Goal: Task Accomplishment & Management: Manage account settings

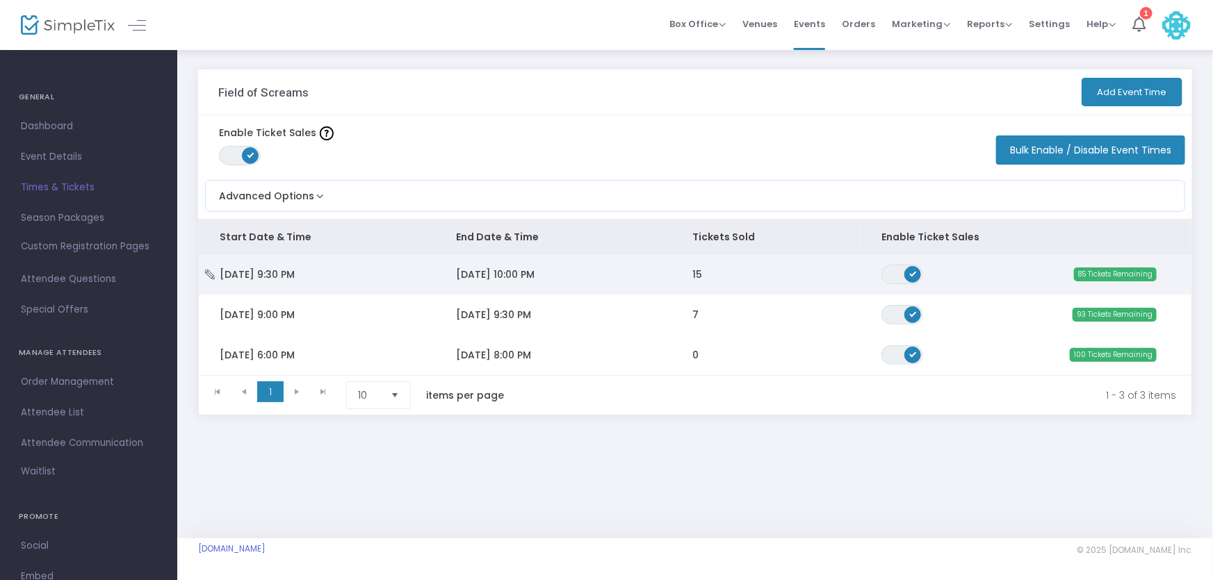
click at [569, 277] on td "[DATE] 10:00 PM" at bounding box center [553, 274] width 236 height 40
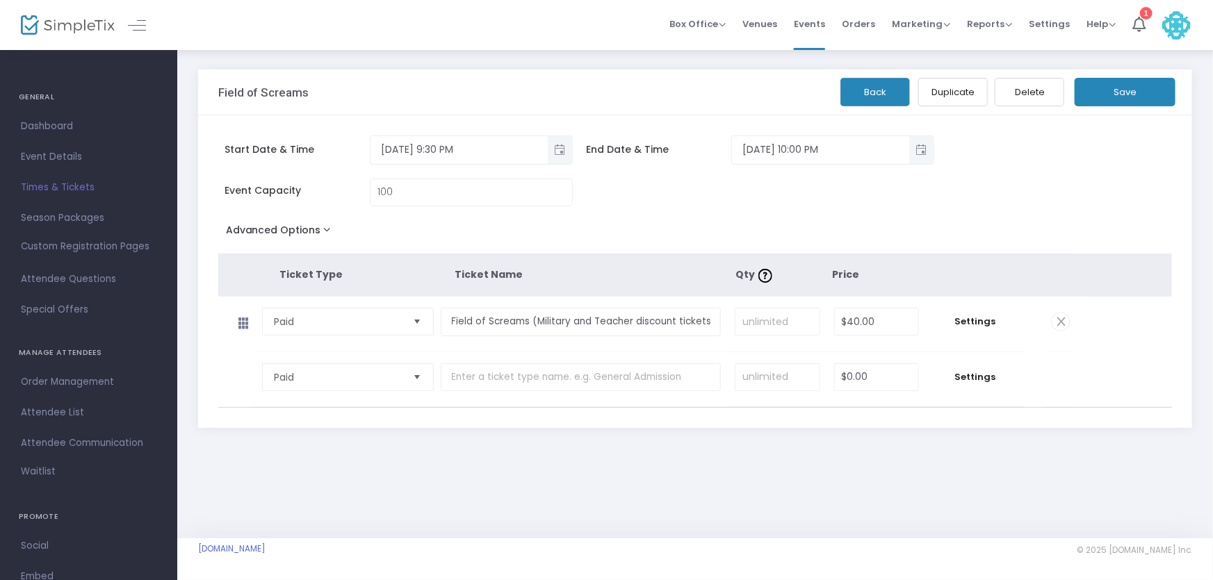
click at [964, 97] on button "Duplicate" at bounding box center [953, 92] width 70 height 28
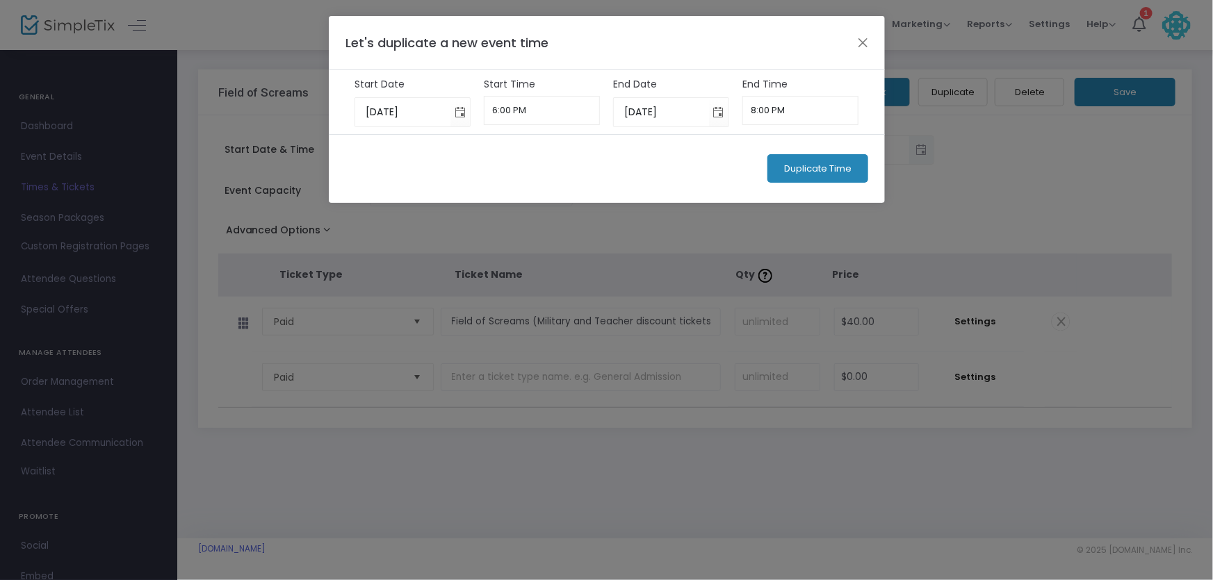
click at [792, 170] on span "Duplicate Time" at bounding box center [817, 168] width 67 height 11
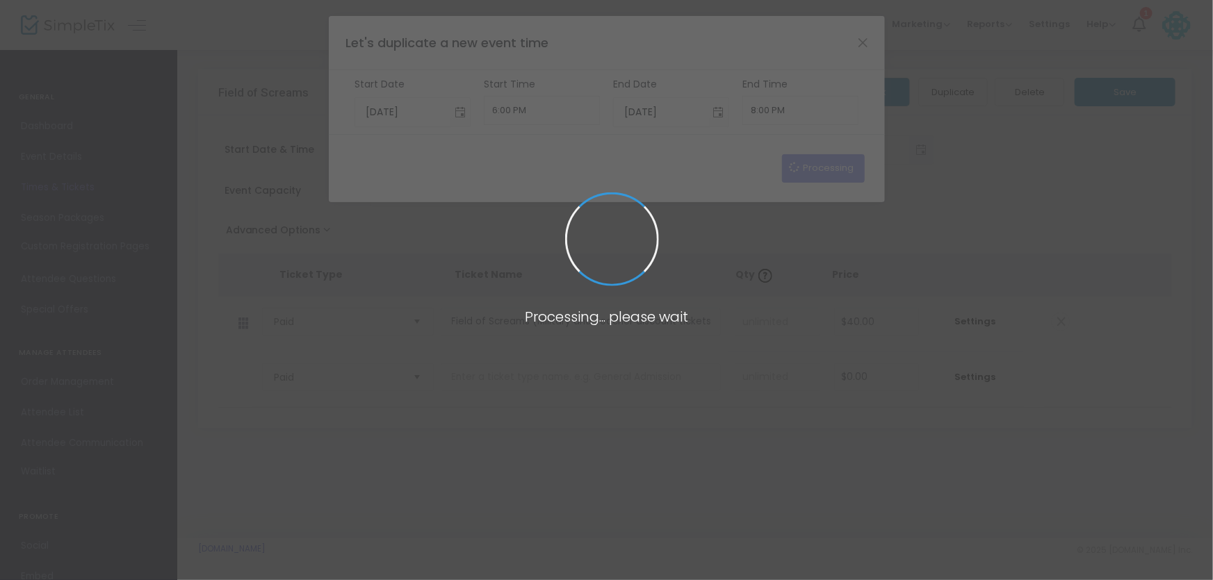
type input "9/25/2025"
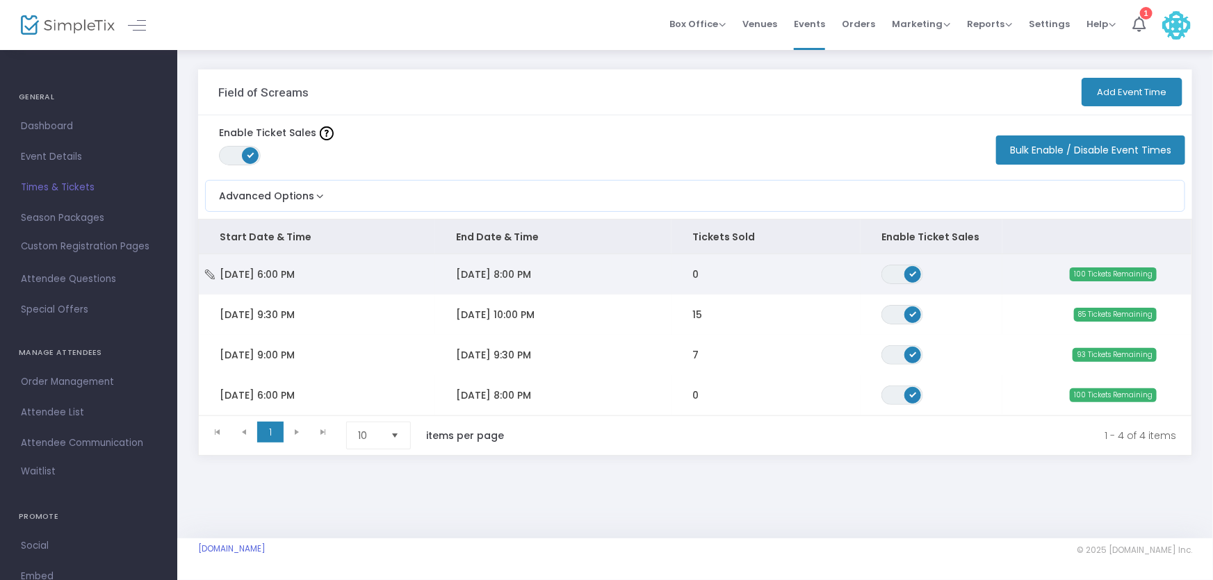
click at [480, 268] on span "9/25/2025 8:00 PM" at bounding box center [493, 275] width 75 height 14
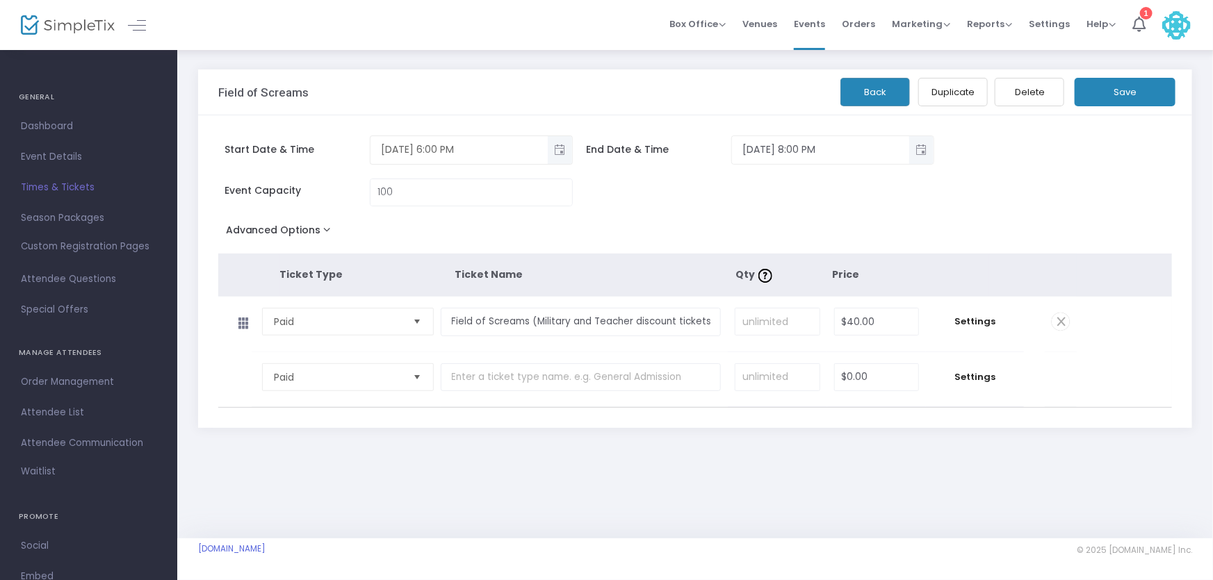
click at [550, 145] on span "Toggle popup" at bounding box center [559, 149] width 23 height 23
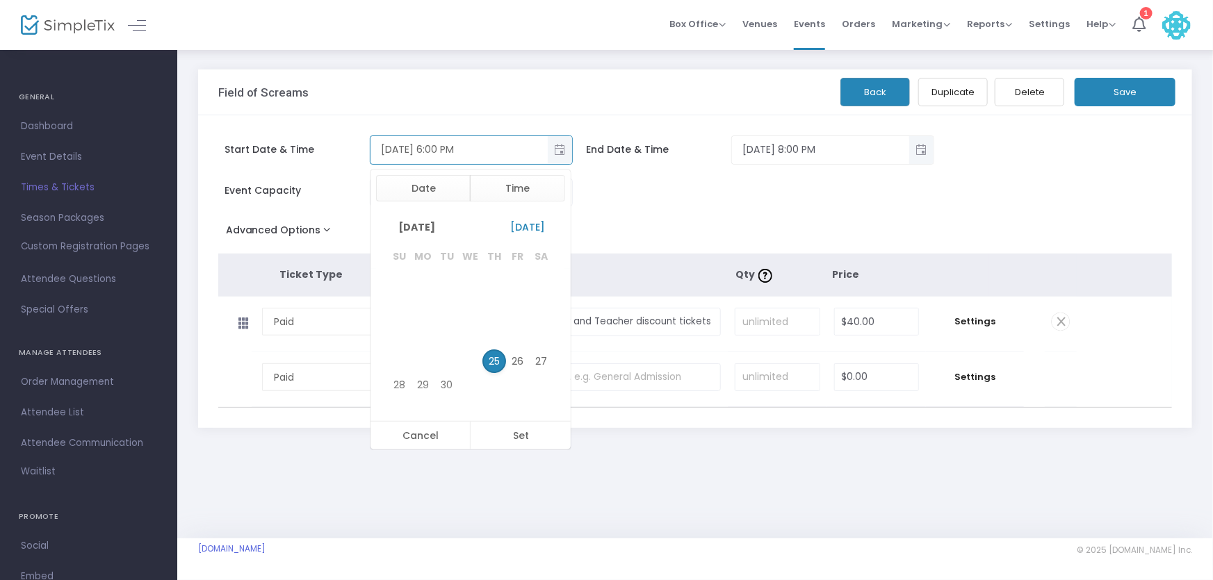
scroll to position [21, 0]
click at [440, 197] on button "Date" at bounding box center [423, 188] width 95 height 26
click at [522, 281] on span "24" at bounding box center [518, 282] width 24 height 24
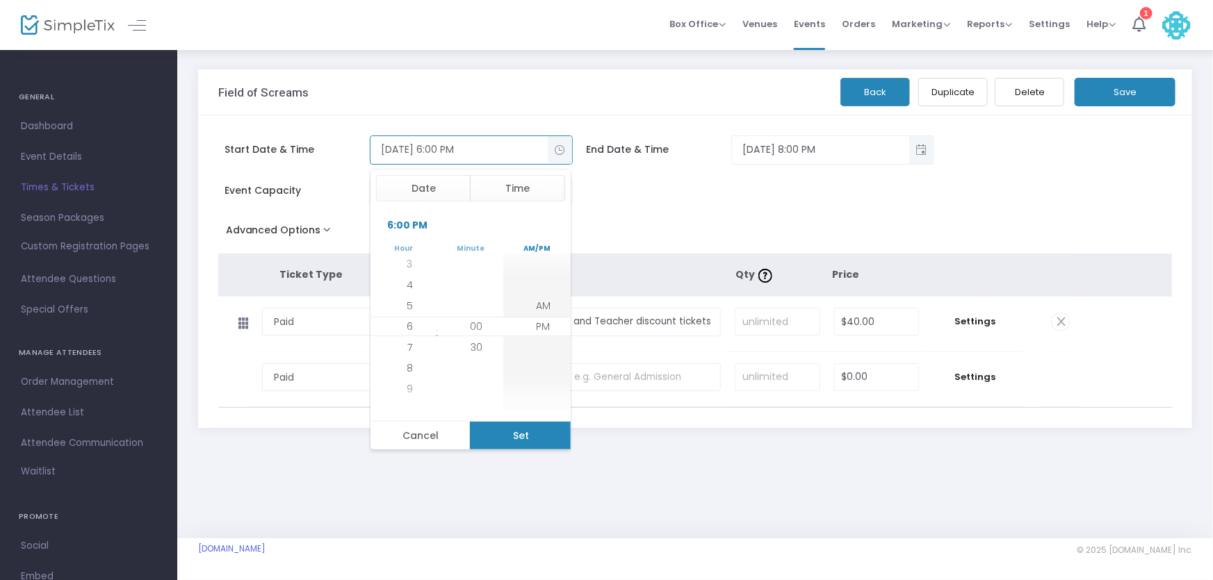
click at [518, 433] on button "Set" at bounding box center [520, 436] width 101 height 28
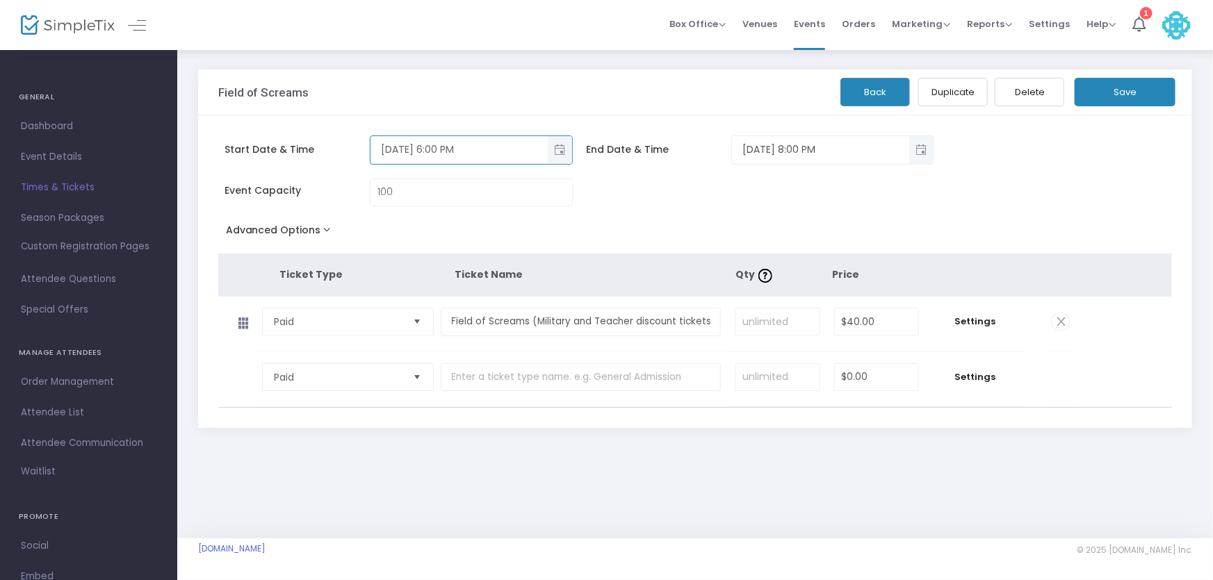
click at [556, 150] on span "Toggle popup" at bounding box center [559, 149] width 23 height 23
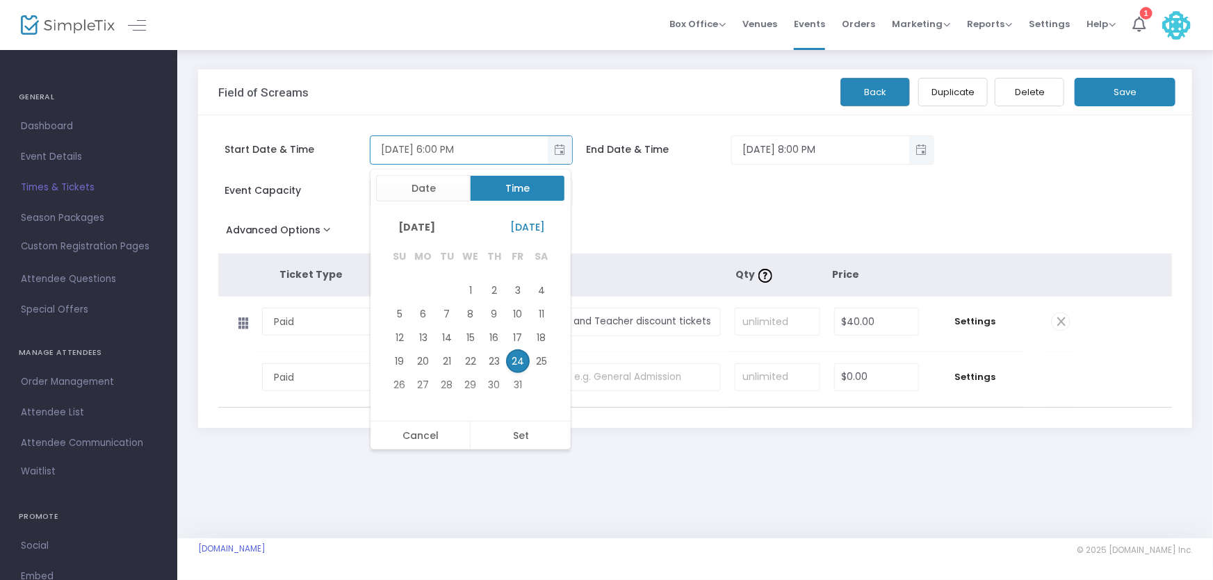
click at [520, 195] on button "Time" at bounding box center [517, 188] width 95 height 26
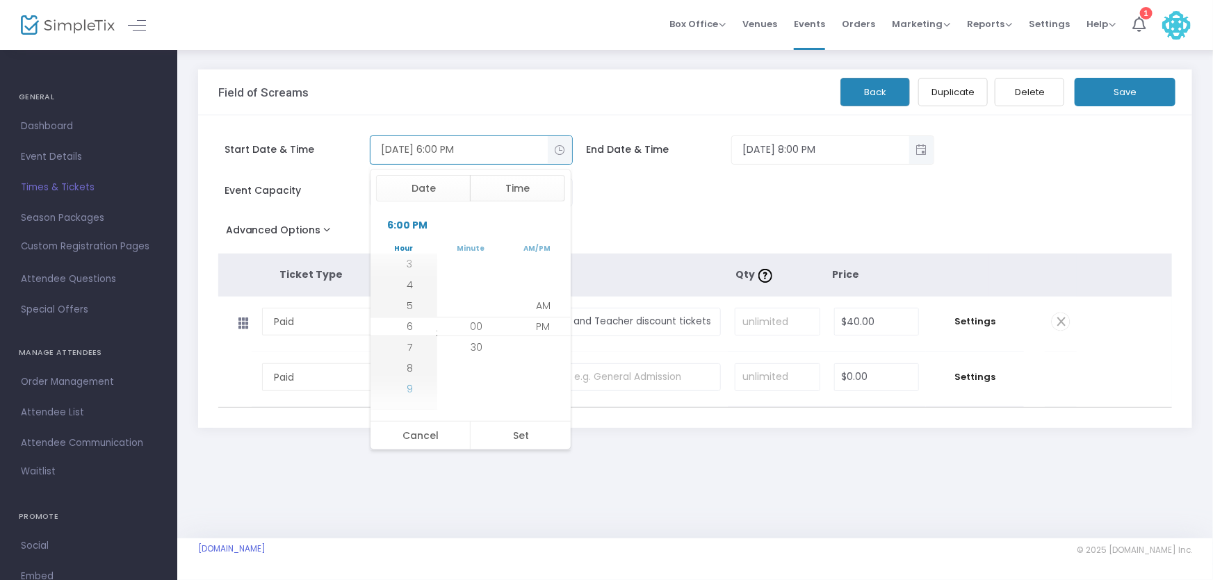
click at [411, 386] on li "9" at bounding box center [409, 389] width 49 height 21
click at [416, 309] on li "10" at bounding box center [409, 305] width 49 height 21
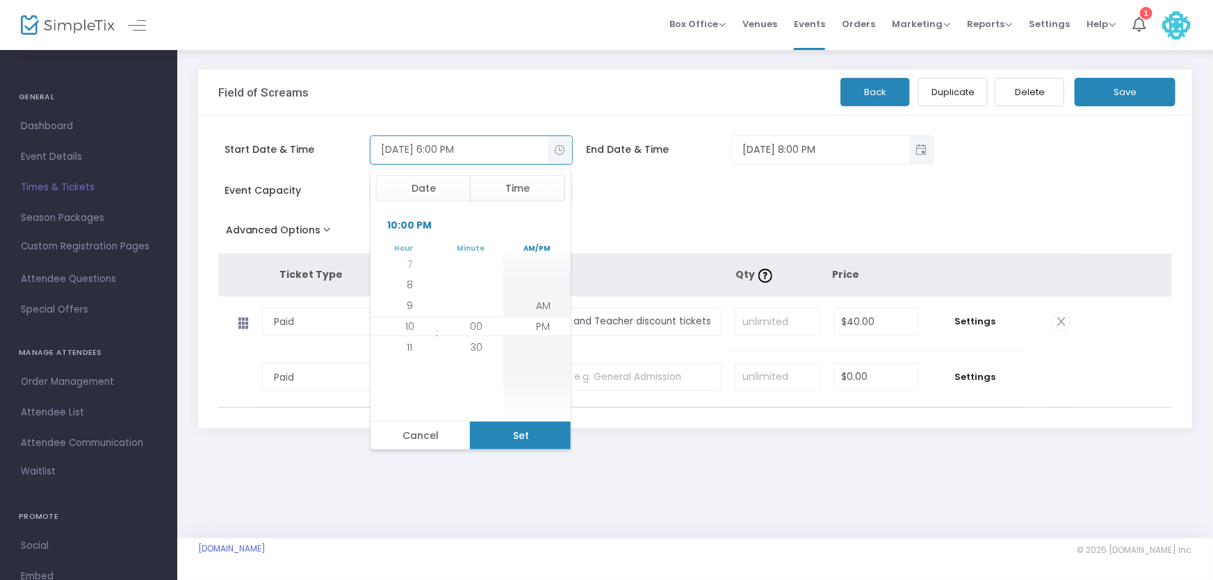
click at [530, 434] on button "Set" at bounding box center [520, 436] width 101 height 28
type input "10/24/2025 10:00 PM"
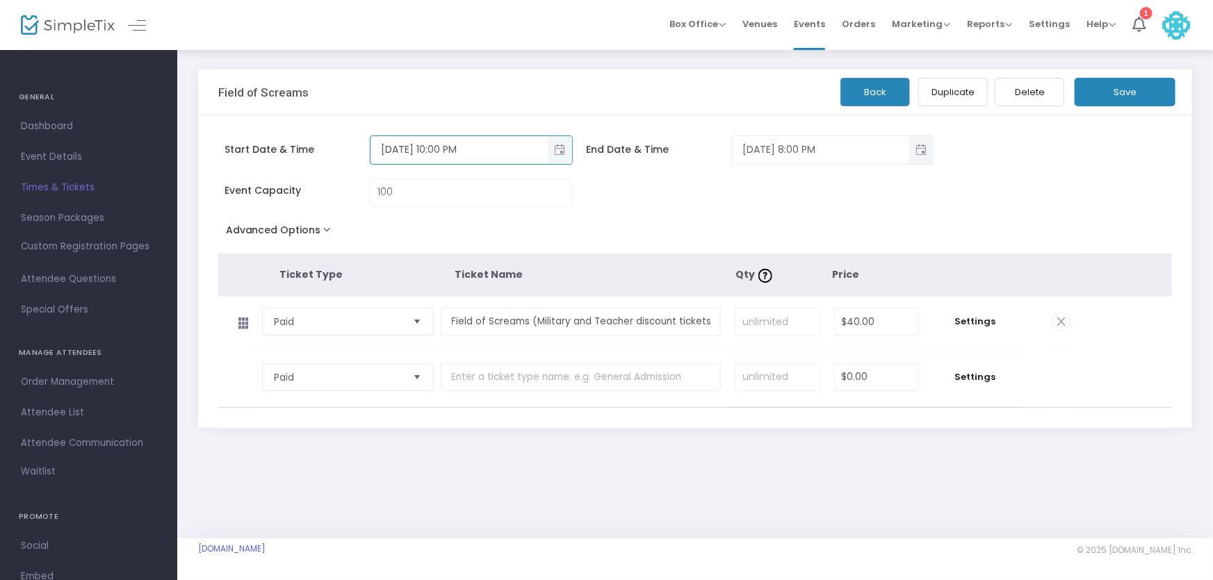
click at [920, 154] on span "Toggle popup" at bounding box center [921, 149] width 23 height 23
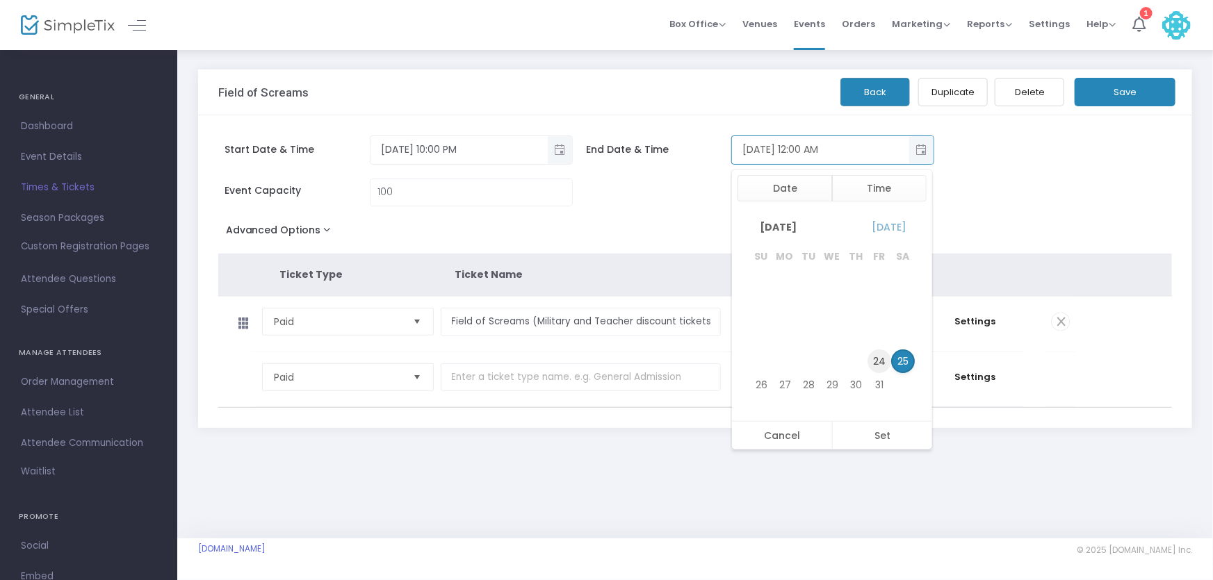
click at [879, 360] on span "24" at bounding box center [879, 362] width 24 height 24
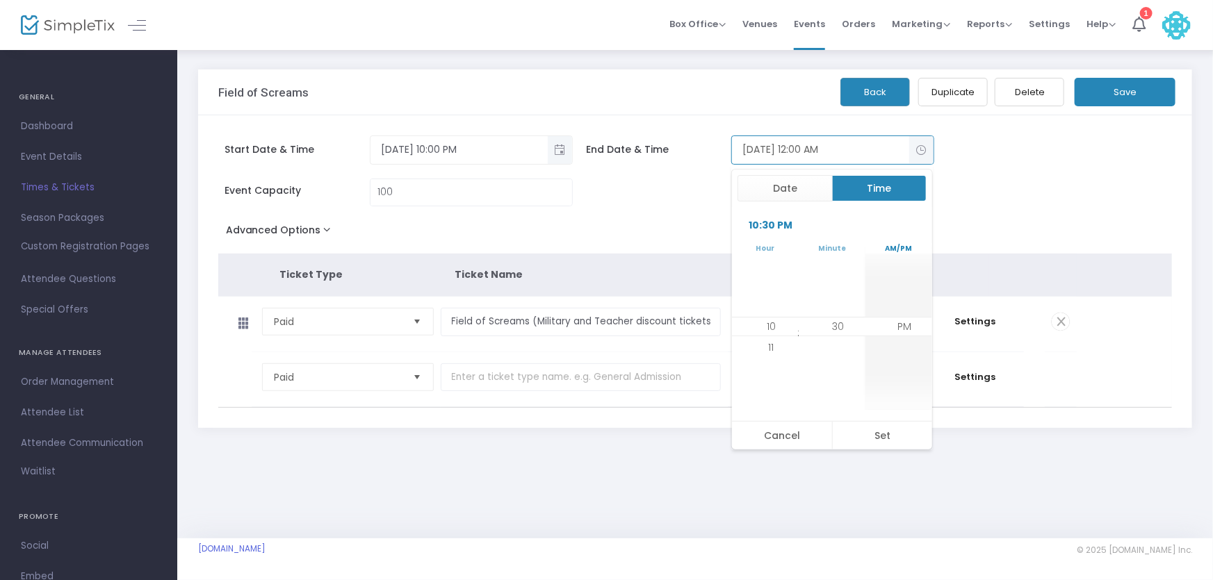
click at [893, 197] on button "Time" at bounding box center [879, 188] width 95 height 26
click at [878, 427] on button "Set" at bounding box center [882, 436] width 101 height 28
type input "10/24/2025 10:30 PM"
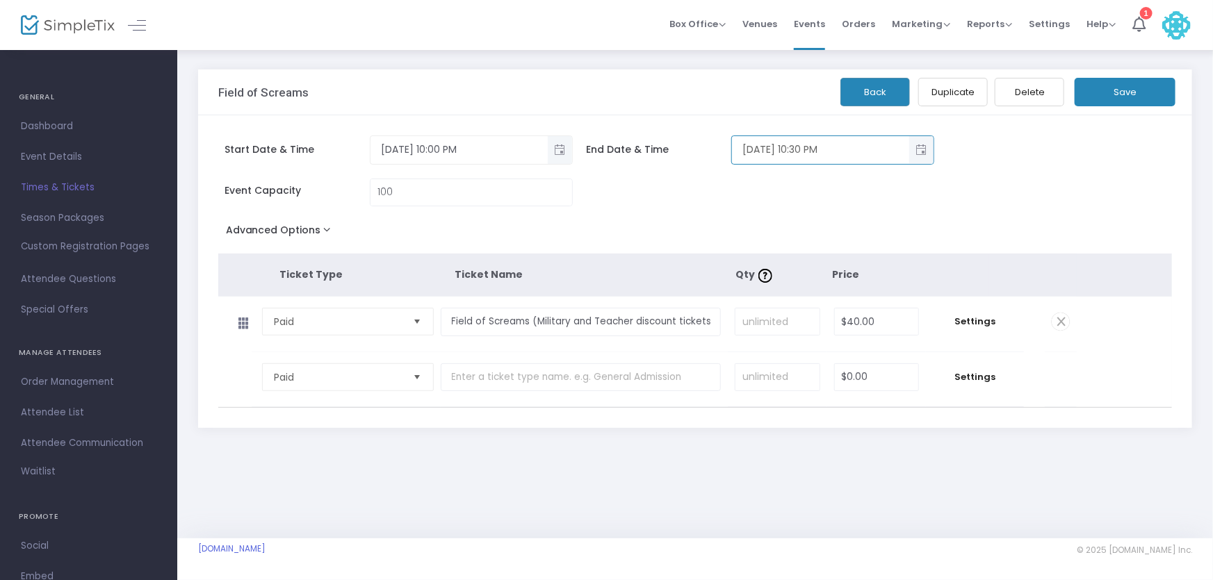
click at [1106, 92] on button "Save" at bounding box center [1124, 92] width 101 height 28
click at [882, 93] on button "Back" at bounding box center [875, 92] width 70 height 28
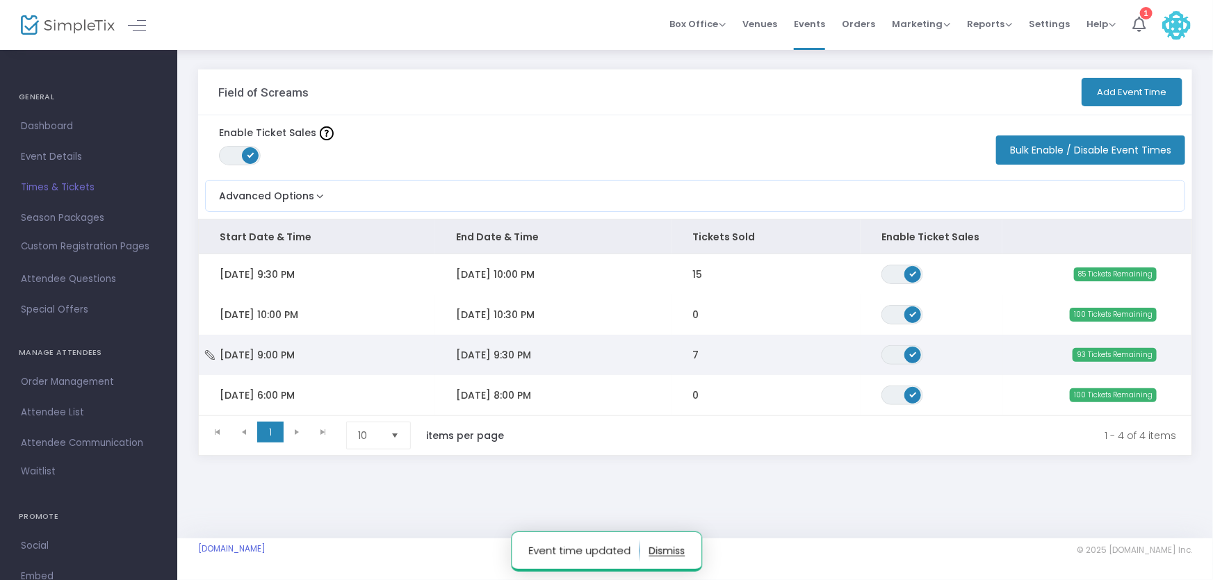
click at [505, 359] on span "10/25/2025 9:30 PM" at bounding box center [493, 355] width 75 height 14
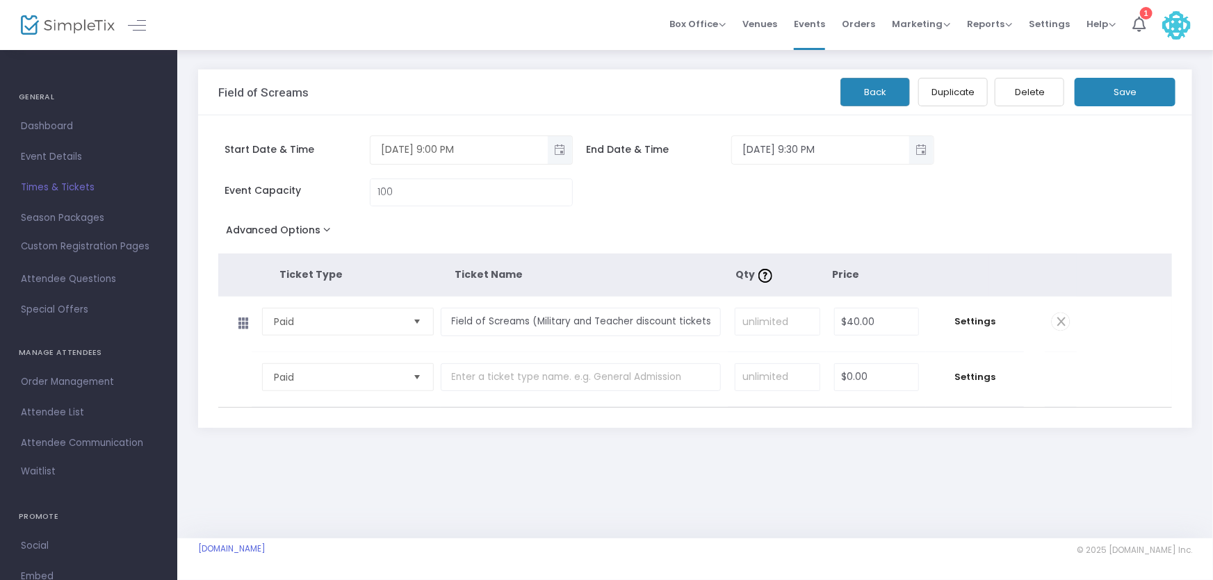
click at [564, 152] on span "Toggle popup" at bounding box center [559, 149] width 23 height 23
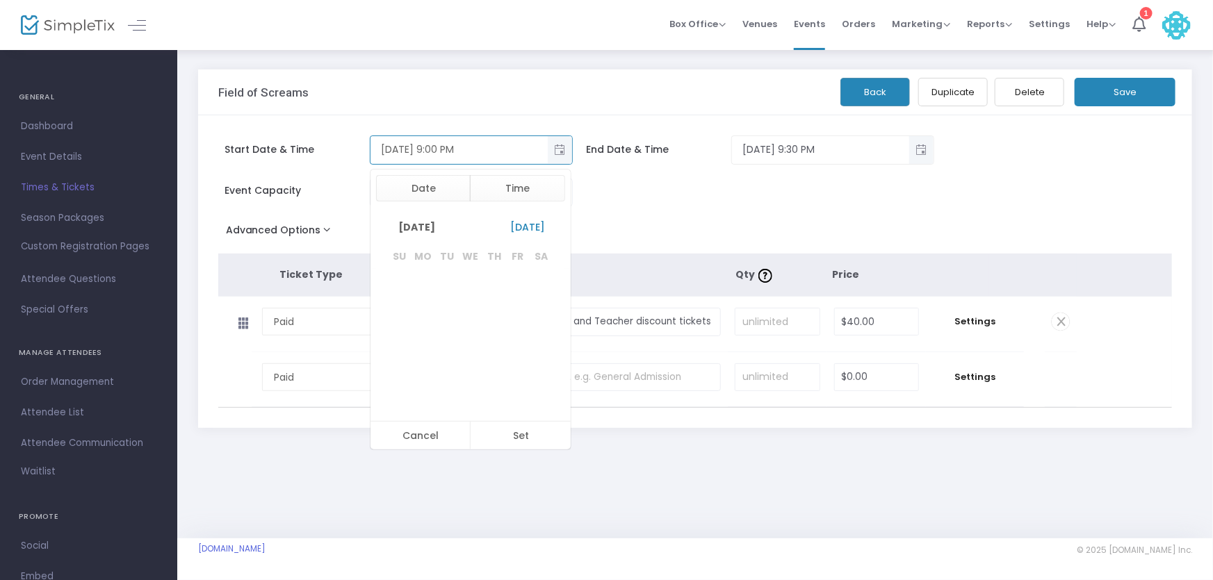
scroll to position [21, 0]
click at [517, 361] on span "24" at bounding box center [518, 362] width 24 height 24
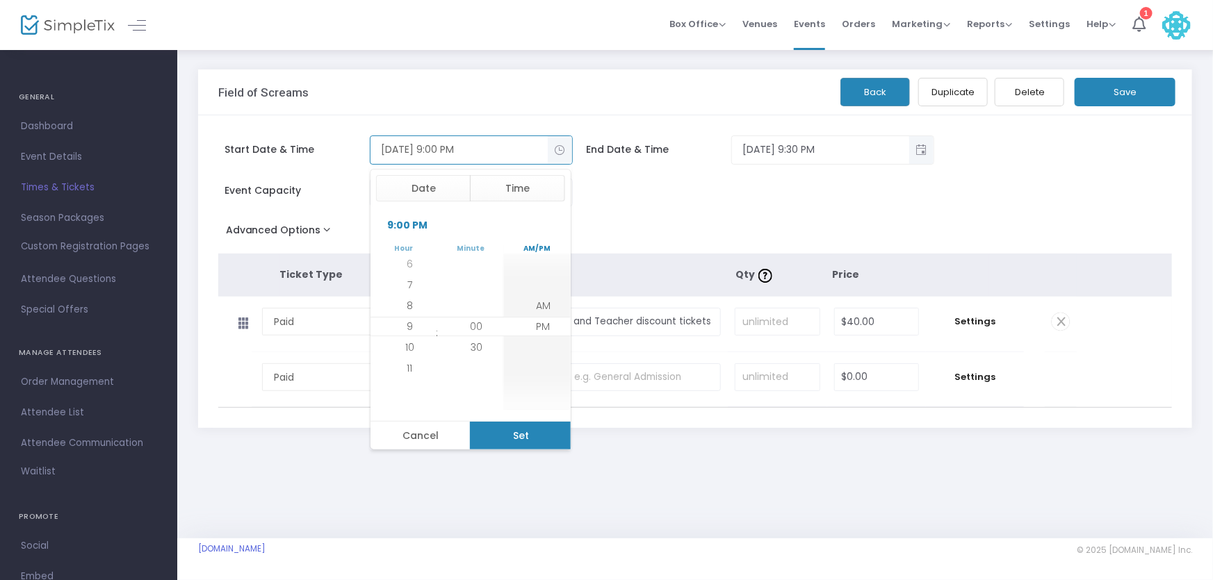
click at [510, 431] on button "Set" at bounding box center [520, 436] width 101 height 28
type input "10/24/2025 9:00 PM"
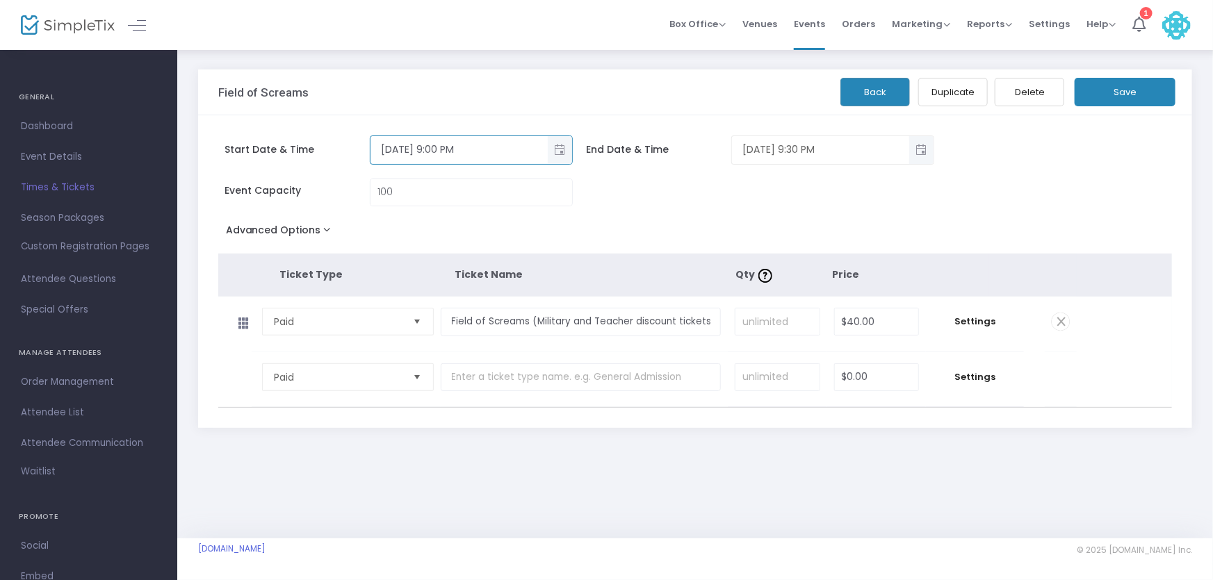
click at [928, 149] on span "Toggle popup" at bounding box center [921, 149] width 23 height 23
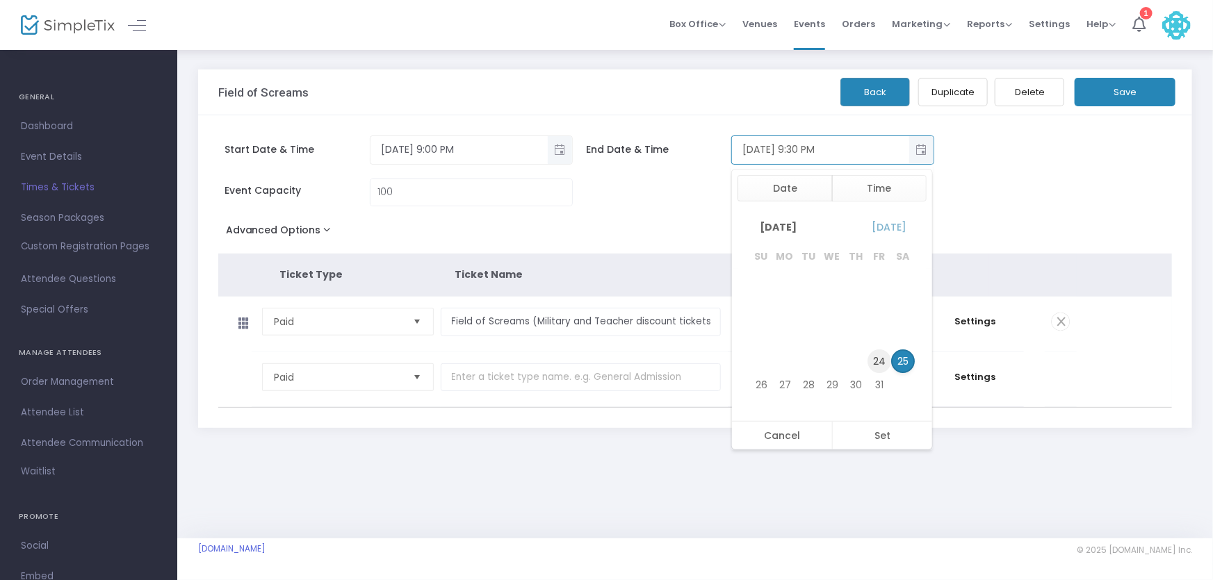
click at [881, 354] on span "24" at bounding box center [879, 362] width 24 height 24
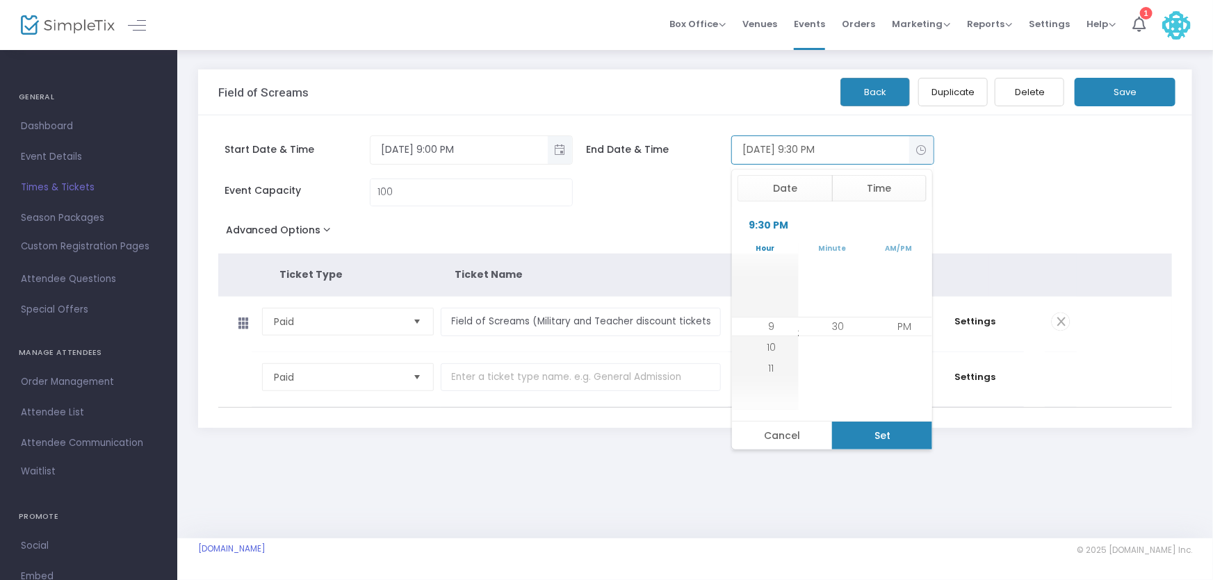
click at [880, 429] on button "Set" at bounding box center [882, 436] width 101 height 28
type input "10/24/2025 9:30 PM"
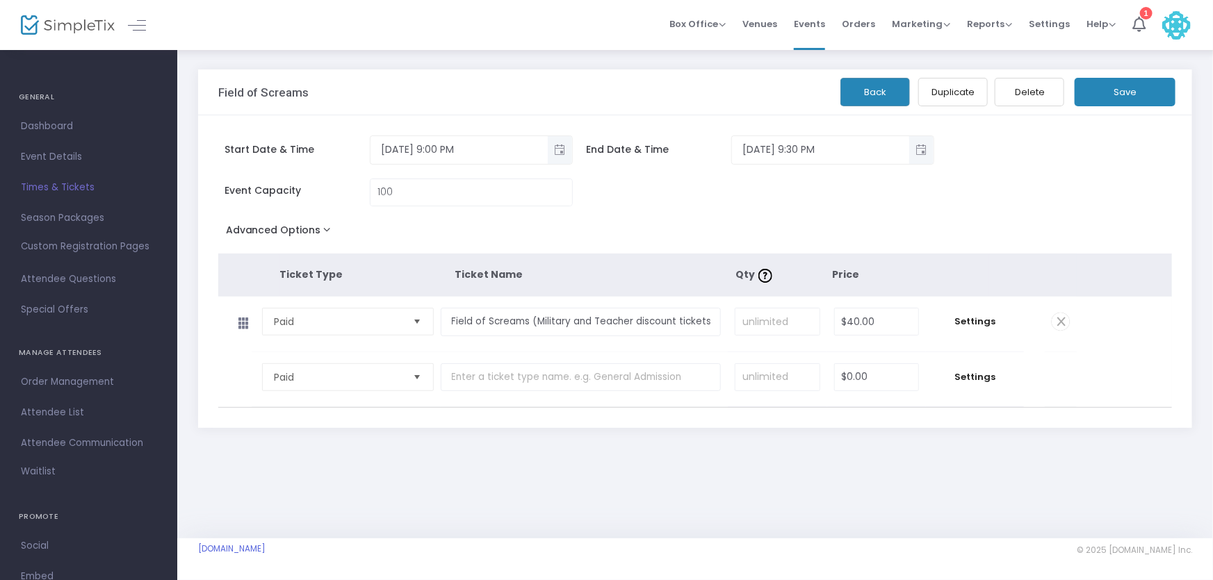
click at [1131, 97] on button "Save" at bounding box center [1124, 92] width 101 height 28
click at [891, 87] on button "Back" at bounding box center [875, 92] width 70 height 28
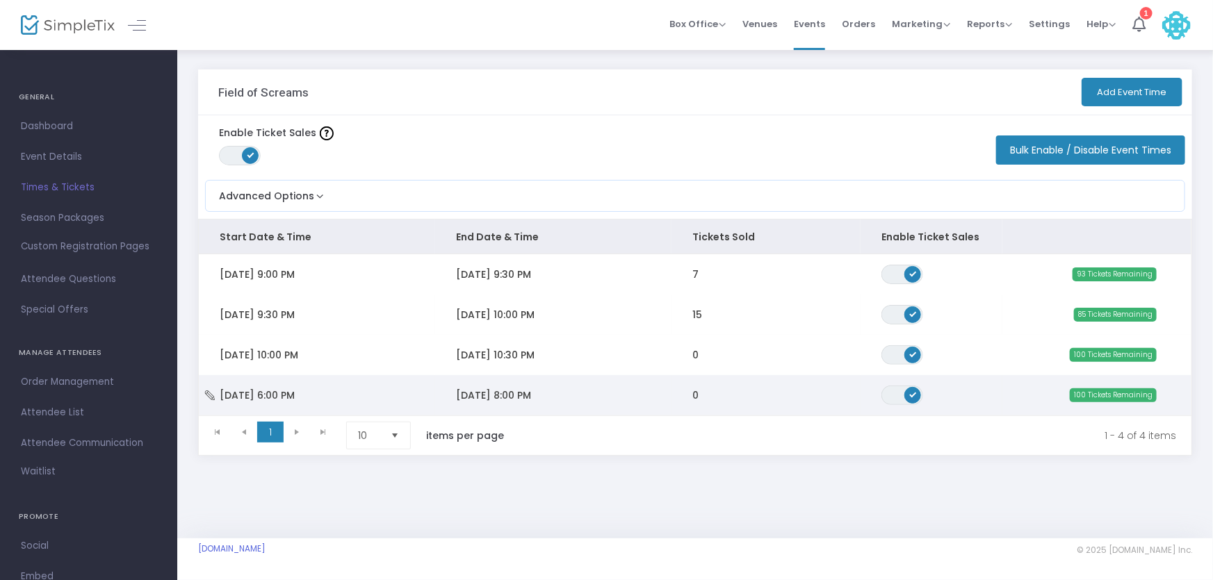
click at [295, 396] on span "Sun 10/26/2025 6:00 PM" at bounding box center [257, 396] width 75 height 14
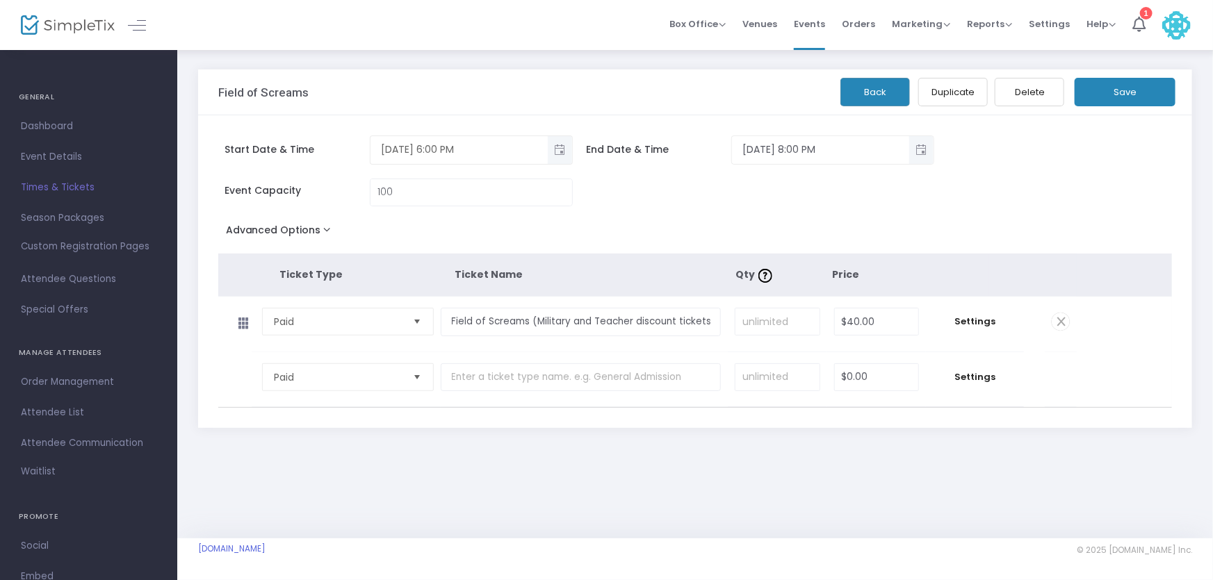
click at [562, 148] on span "Toggle popup" at bounding box center [559, 149] width 23 height 23
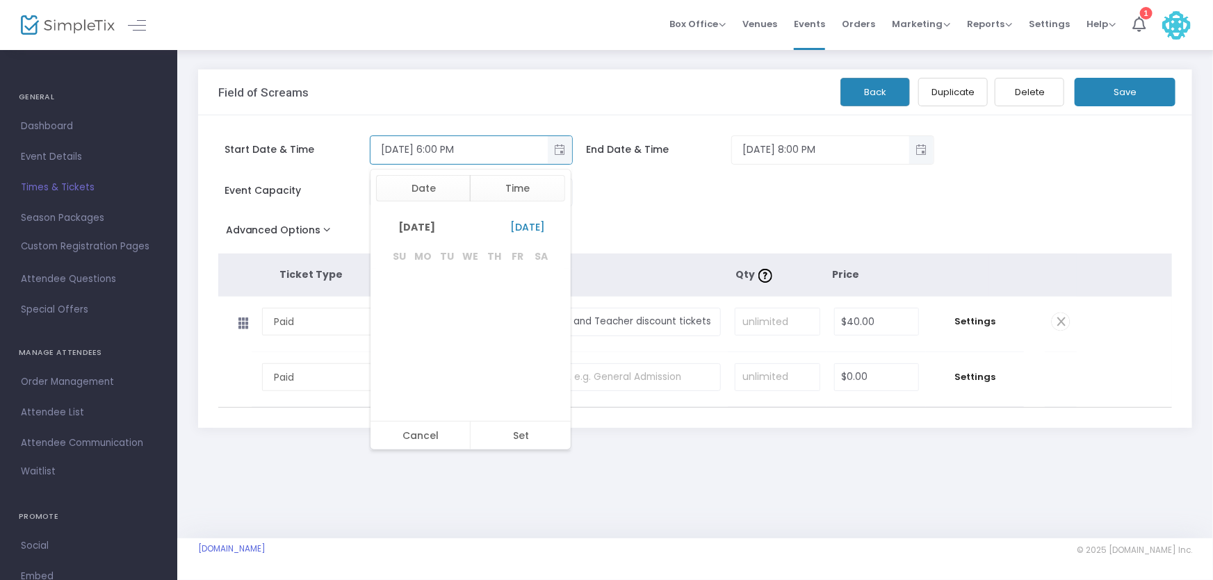
scroll to position [21, 0]
click at [539, 355] on span "25" at bounding box center [542, 362] width 24 height 24
click at [407, 389] on span "9" at bounding box center [410, 389] width 6 height 14
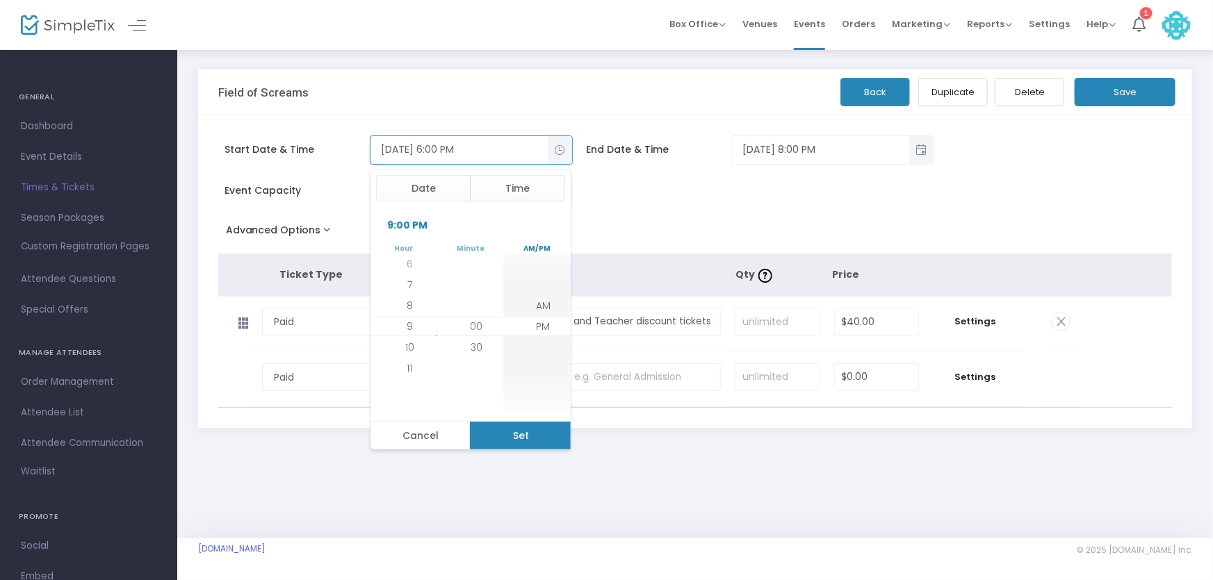
click at [532, 436] on button "Set" at bounding box center [520, 436] width 101 height 28
type input "10/25/2025 9:00 PM"
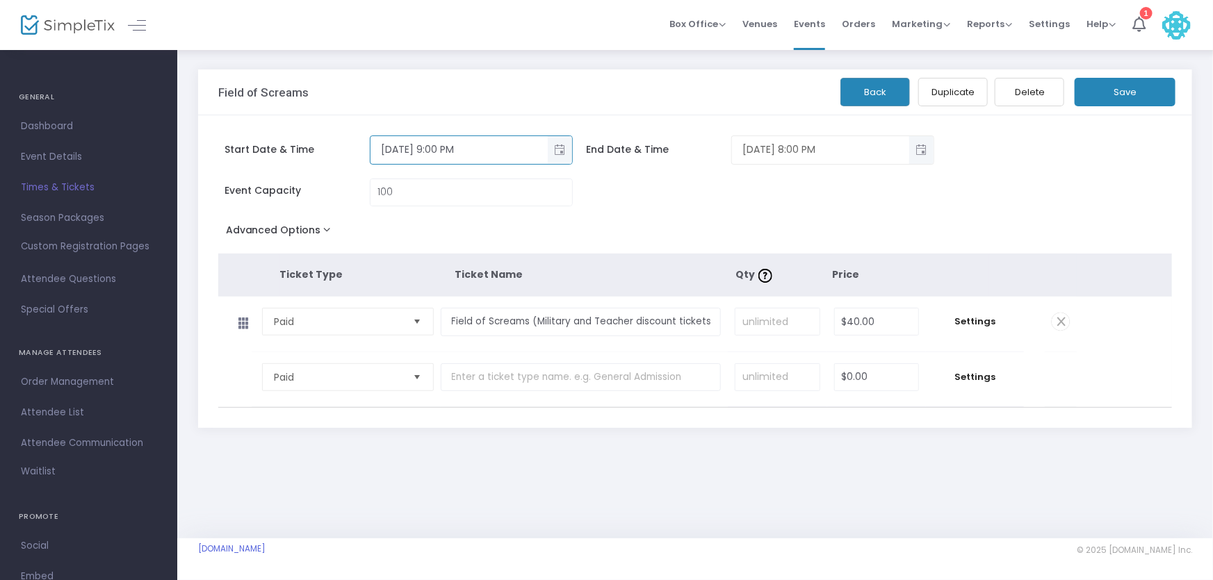
click at [922, 149] on span "Toggle popup" at bounding box center [921, 149] width 23 height 23
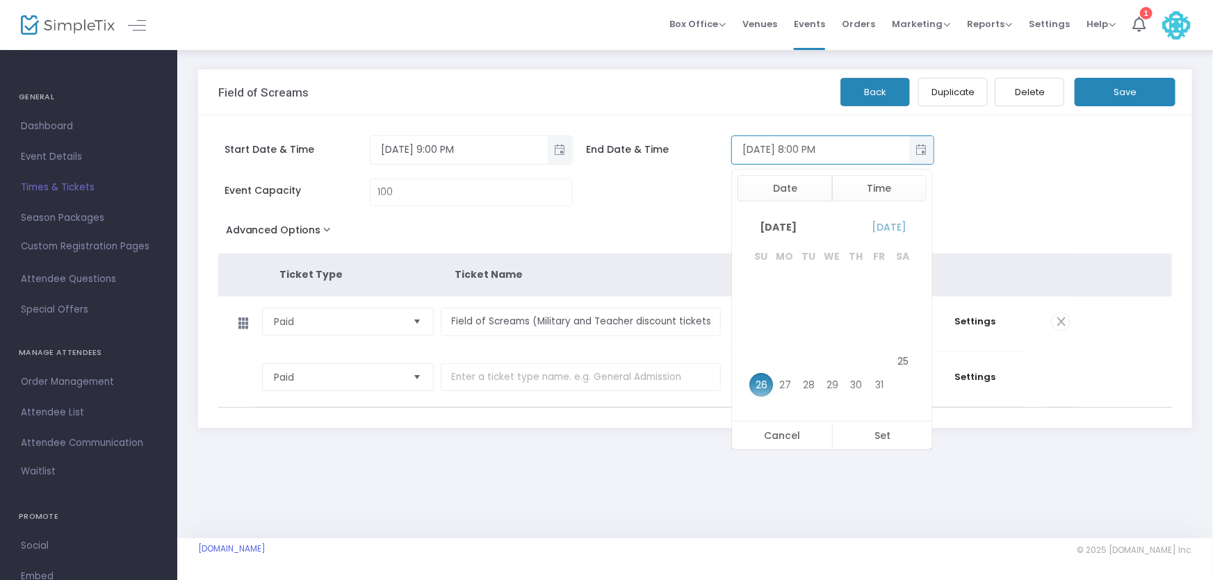
scroll to position [21, 0]
click at [897, 359] on span "25" at bounding box center [903, 362] width 24 height 24
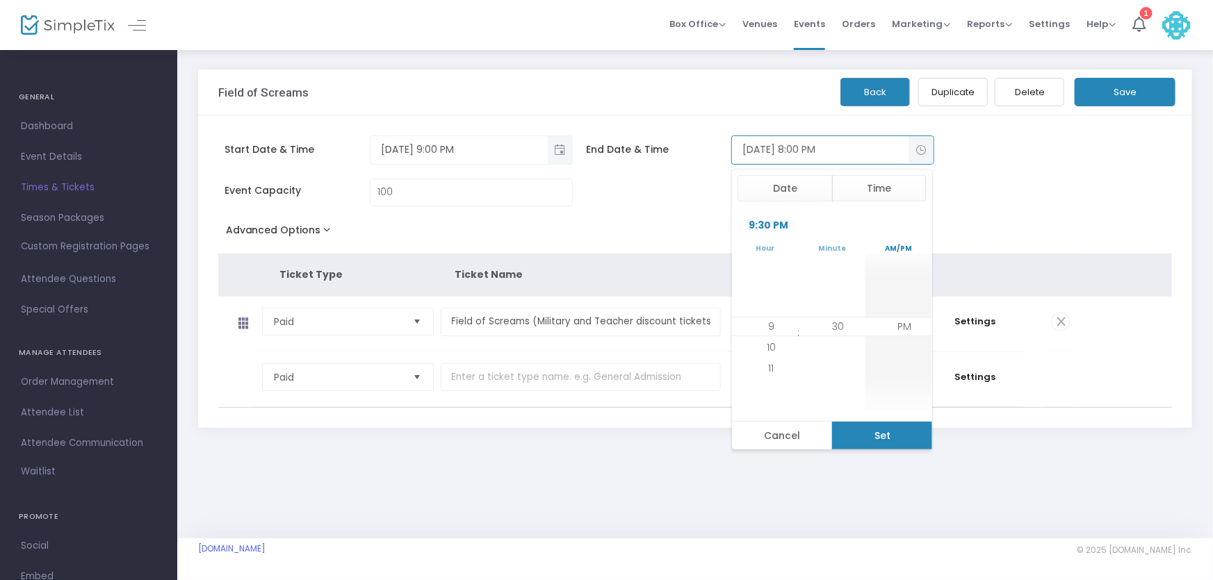
click at [877, 431] on button "Set" at bounding box center [882, 436] width 101 height 28
type input "10/25/2025 9:30 PM"
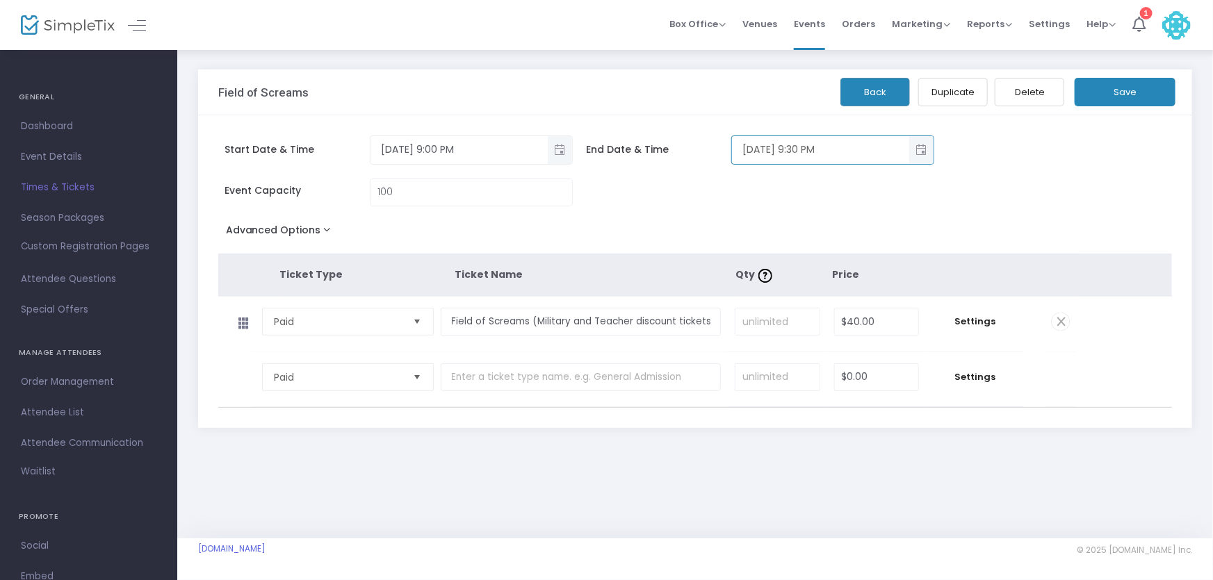
click at [1132, 101] on button "Save" at bounding box center [1124, 92] width 101 height 28
click at [958, 93] on button "Duplicate" at bounding box center [953, 92] width 70 height 28
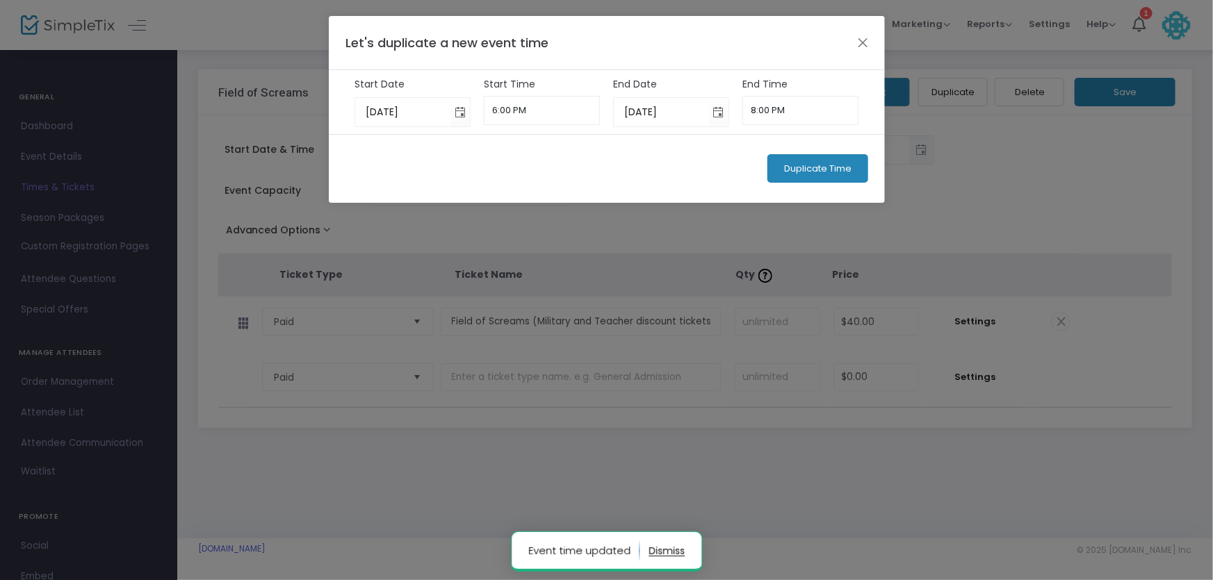
click at [835, 167] on span "Duplicate Time" at bounding box center [817, 168] width 67 height 11
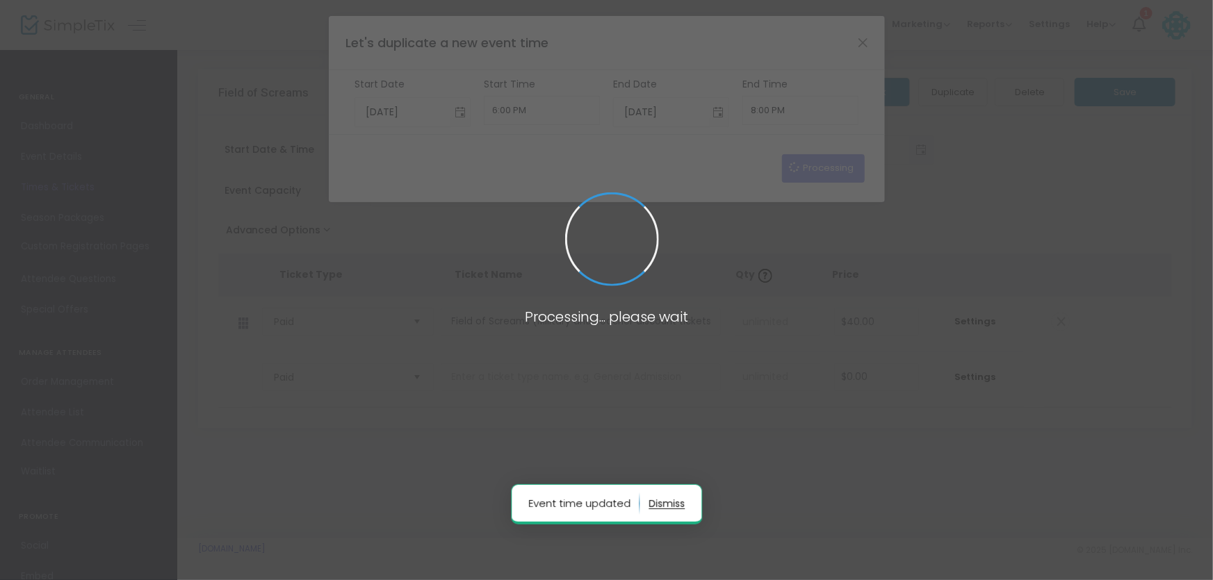
type input "9/25/2025"
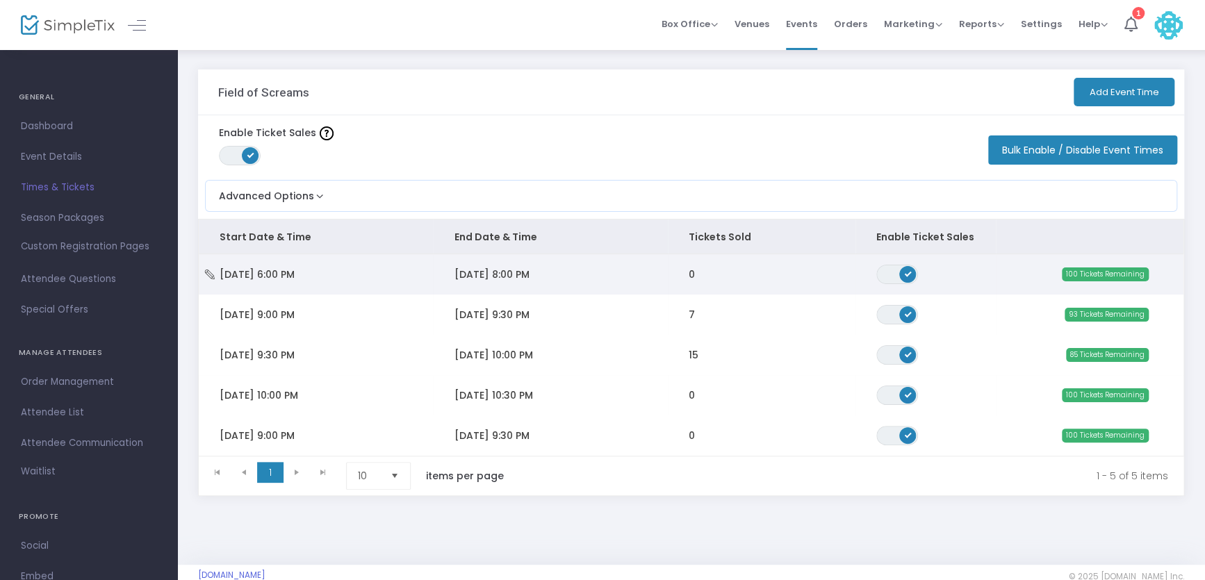
click at [526, 273] on span "9/25/2025 8:00 PM" at bounding box center [491, 275] width 75 height 14
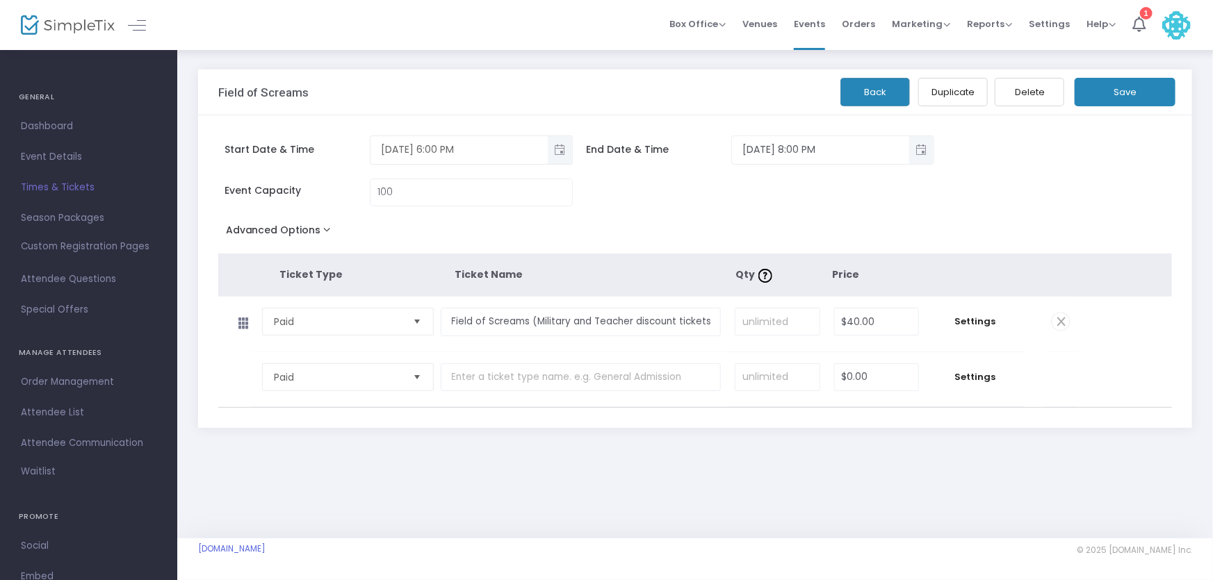
click at [564, 144] on span "Toggle popup" at bounding box center [559, 149] width 23 height 23
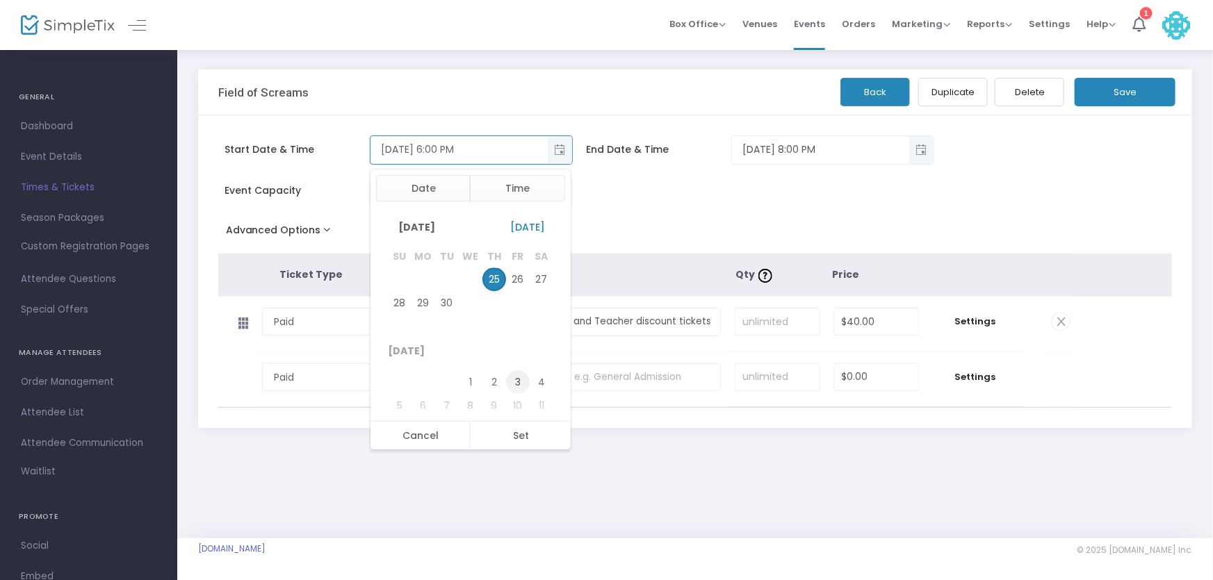
scroll to position [126, 0]
click at [542, 278] on span "25" at bounding box center [542, 282] width 24 height 24
click at [407, 386] on span "9" at bounding box center [410, 389] width 6 height 14
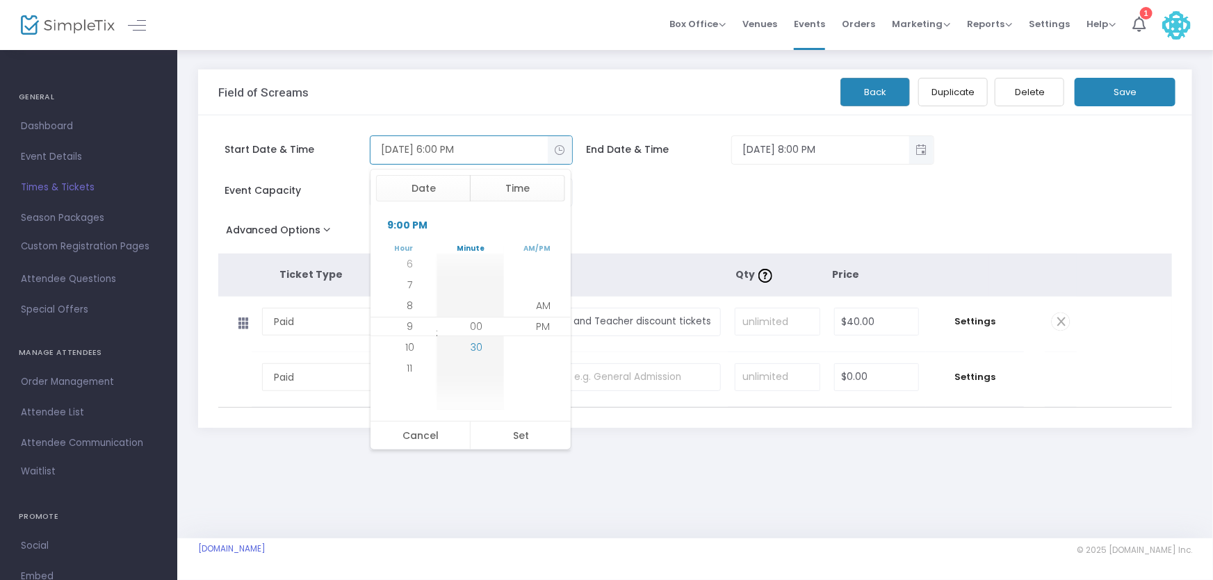
click at [476, 349] on span "30" at bounding box center [477, 348] width 12 height 14
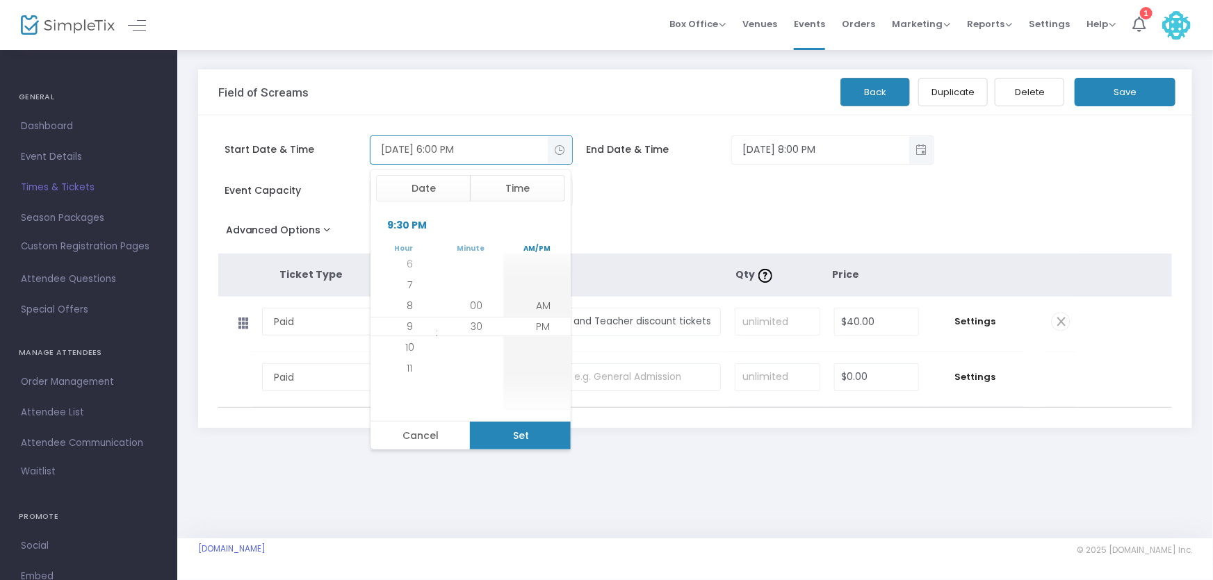
click at [522, 434] on button "Set" at bounding box center [520, 436] width 101 height 28
type input "10/25/2025 9:30 PM"
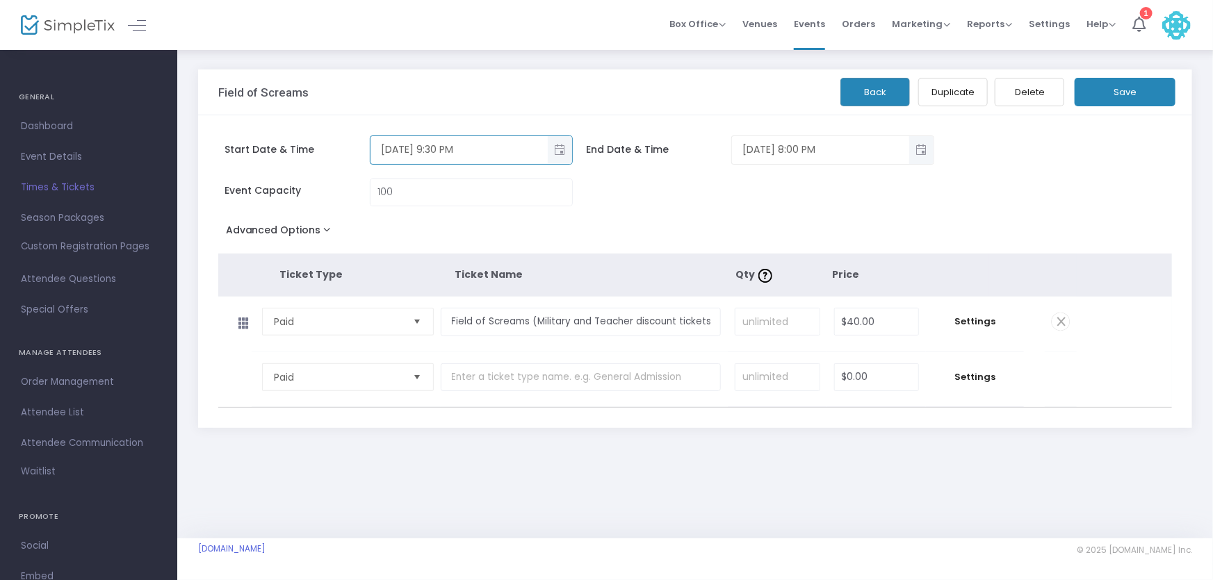
click at [911, 150] on span "Toggle popup" at bounding box center [921, 149] width 23 height 23
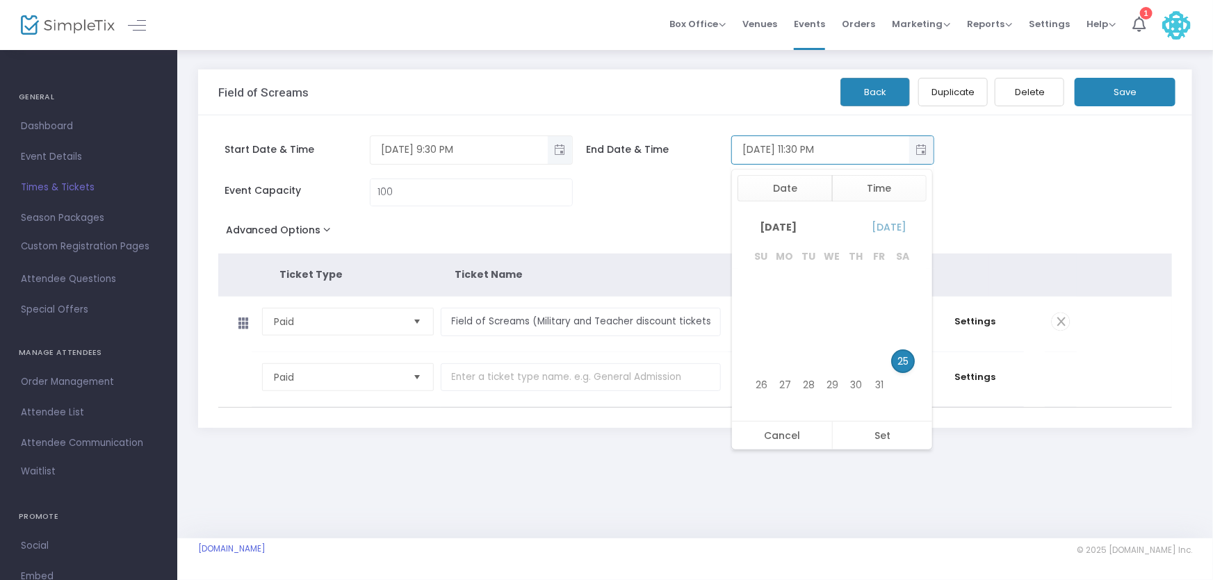
click at [898, 360] on span "25" at bounding box center [903, 362] width 24 height 24
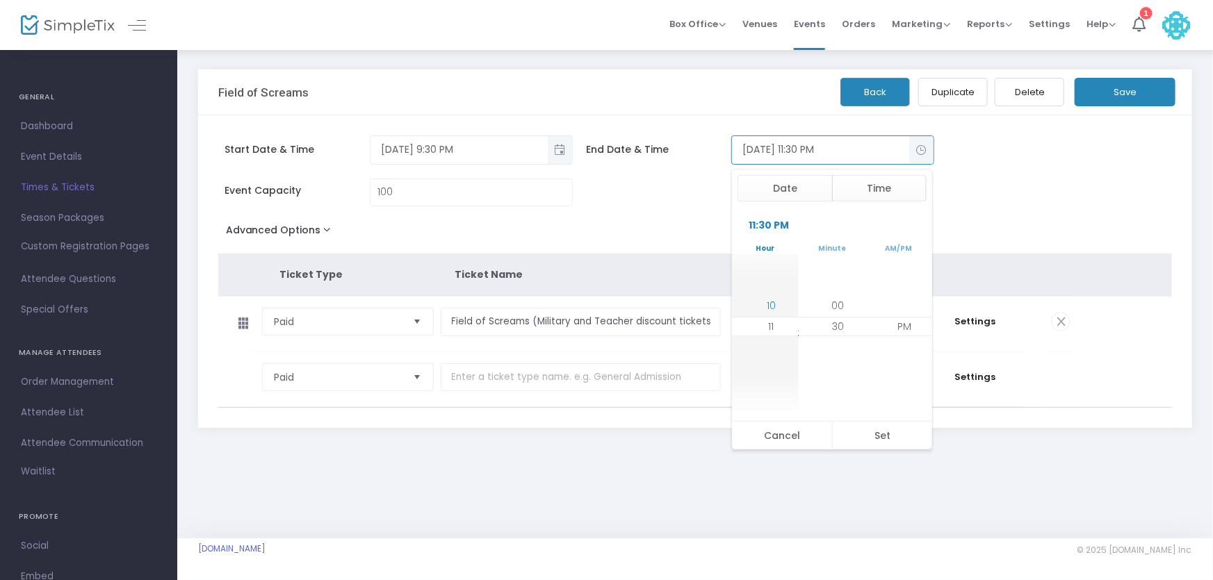
click at [776, 310] on li "10" at bounding box center [771, 305] width 49 height 21
click at [841, 321] on li "30" at bounding box center [838, 326] width 49 height 21
drag, startPoint x: 838, startPoint y: 327, endPoint x: 840, endPoint y: 371, distance: 44.5
click at [840, 375] on kendo-virtualization "00 30" at bounding box center [838, 326] width 218 height 139
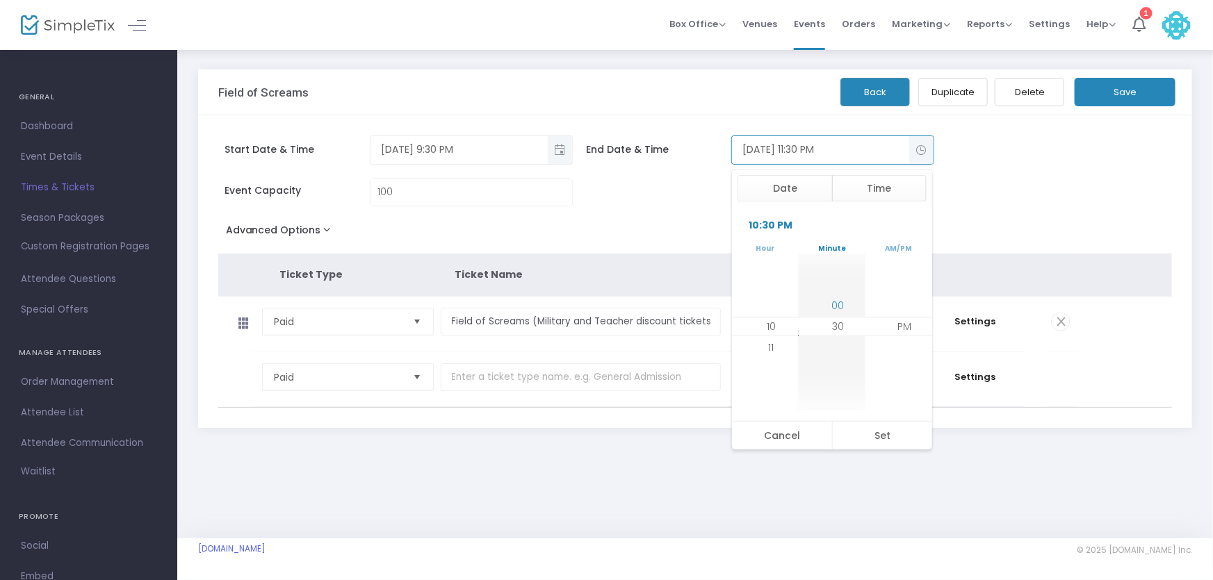
click at [832, 311] on span "00" at bounding box center [838, 306] width 13 height 14
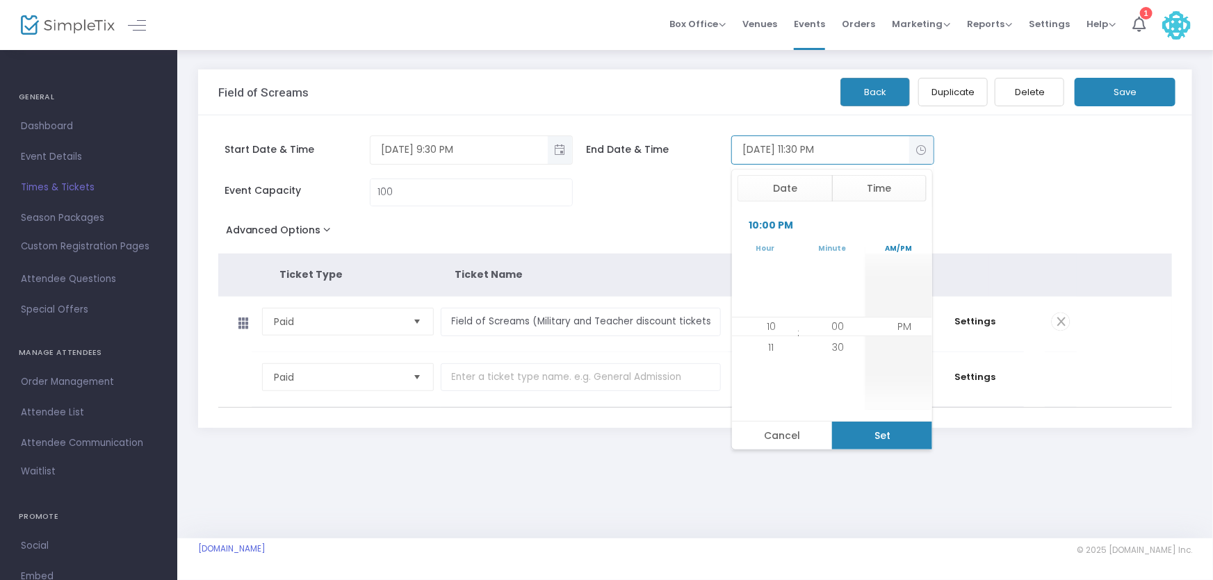
click at [901, 432] on button "Set" at bounding box center [882, 436] width 101 height 28
type input "10/25/2025 10:00 PM"
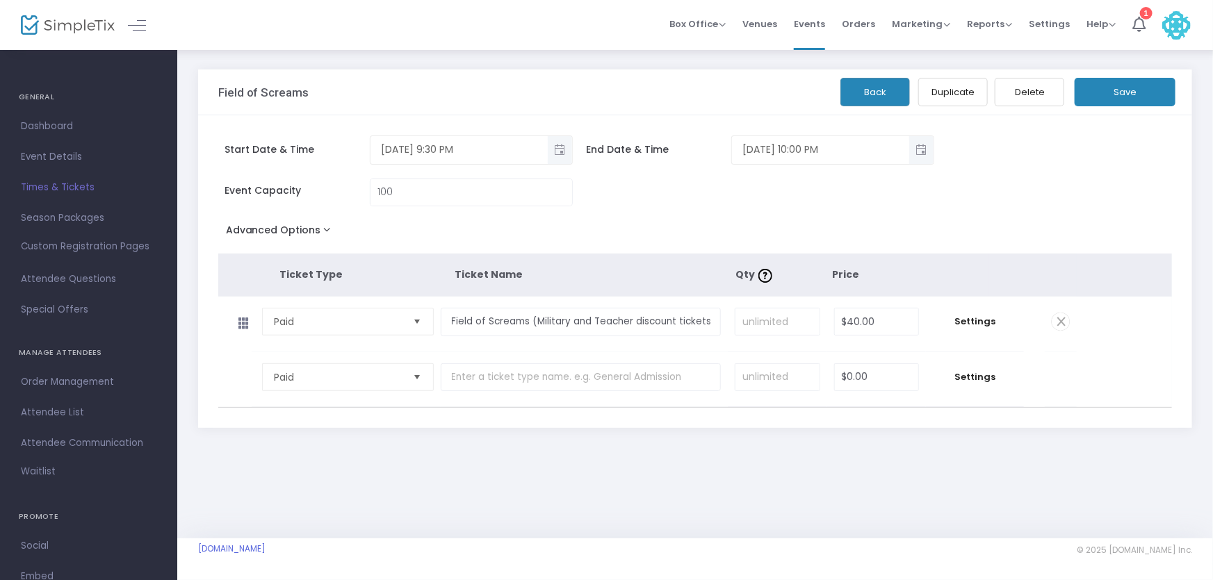
click at [1115, 98] on button "Save" at bounding box center [1124, 92] width 101 height 28
click at [876, 95] on button "Back" at bounding box center [875, 92] width 70 height 28
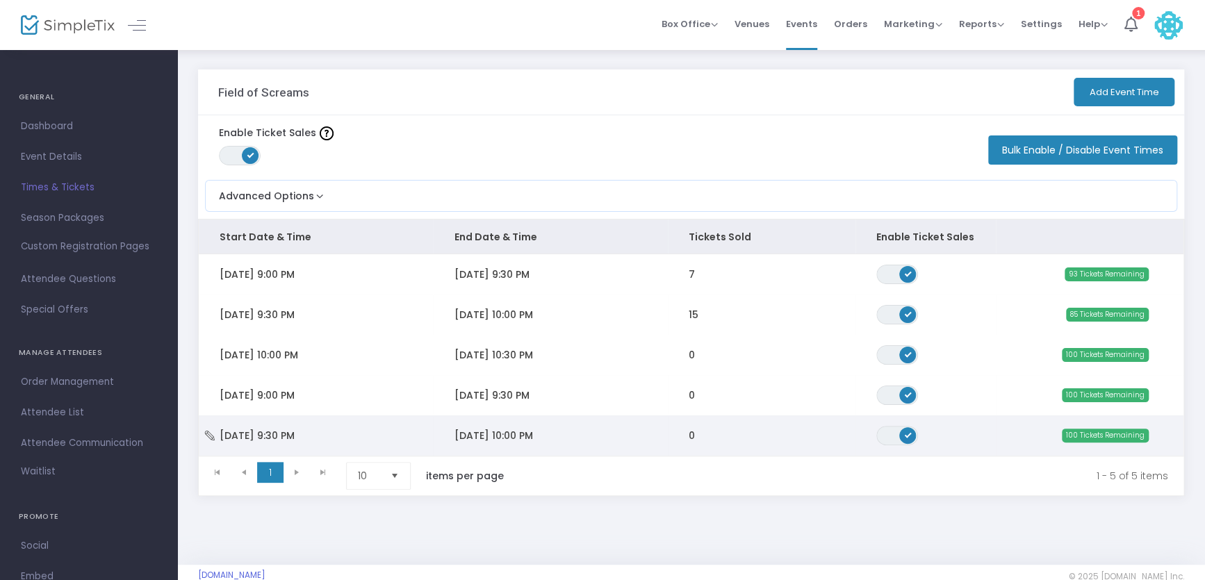
click at [509, 439] on span "10/25/2025 10:00 PM" at bounding box center [493, 436] width 79 height 14
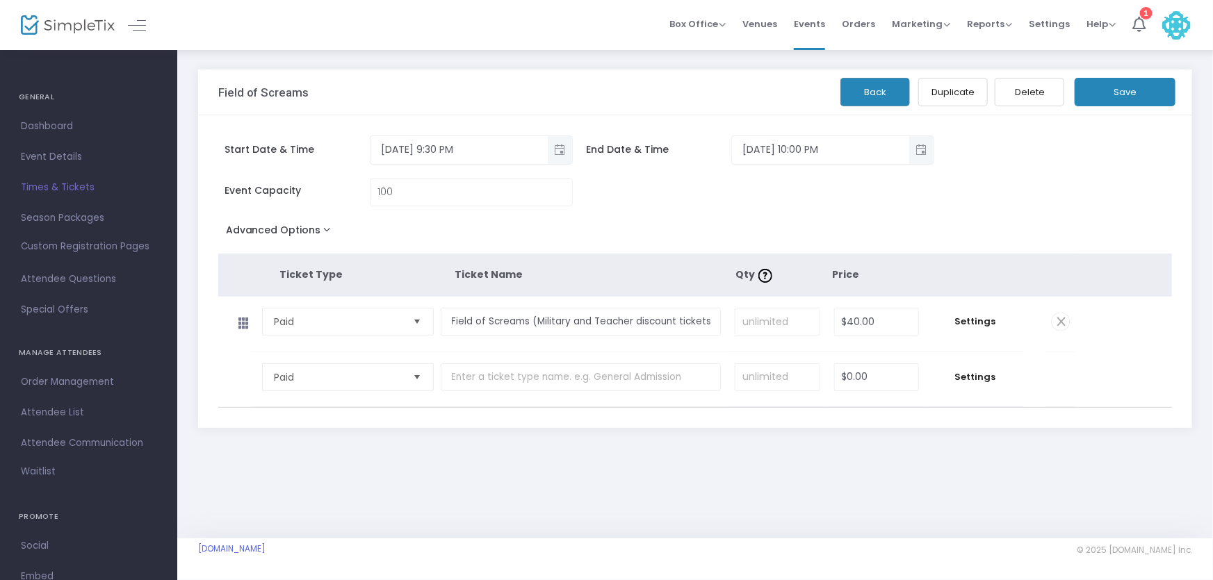
click at [965, 92] on button "Duplicate" at bounding box center [953, 92] width 70 height 28
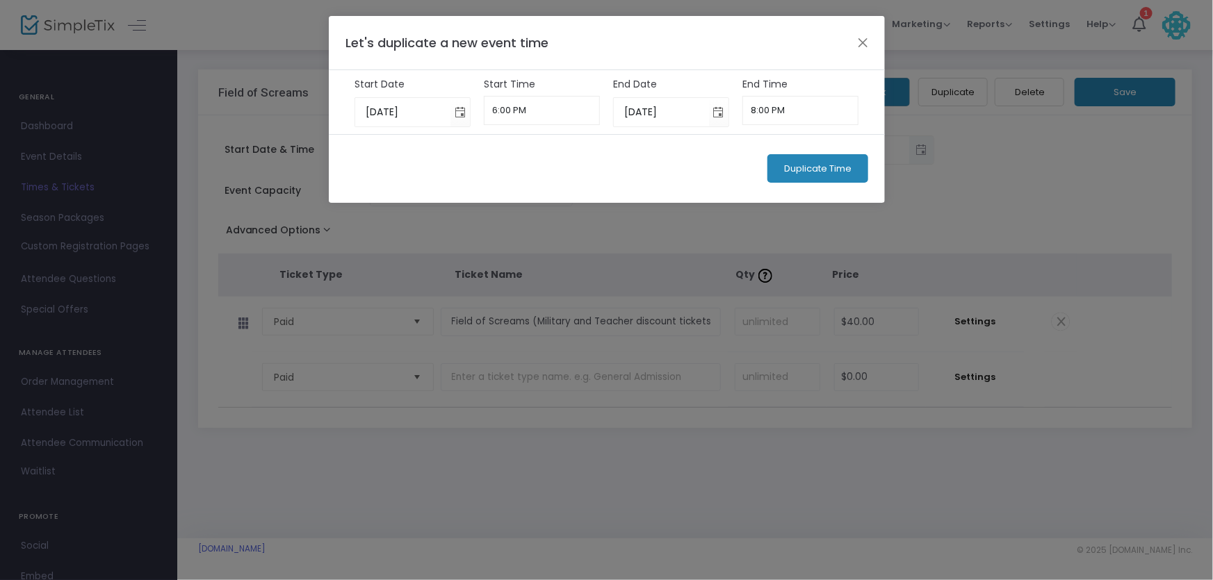
click at [792, 171] on span "Duplicate Time" at bounding box center [817, 168] width 67 height 11
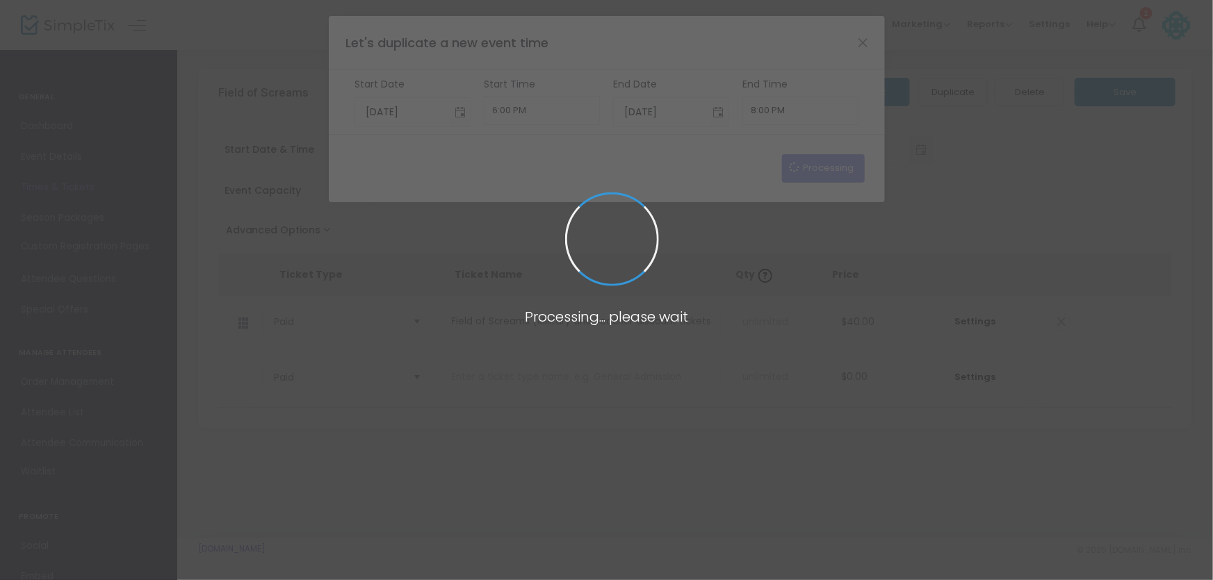
type input "9/25/2025"
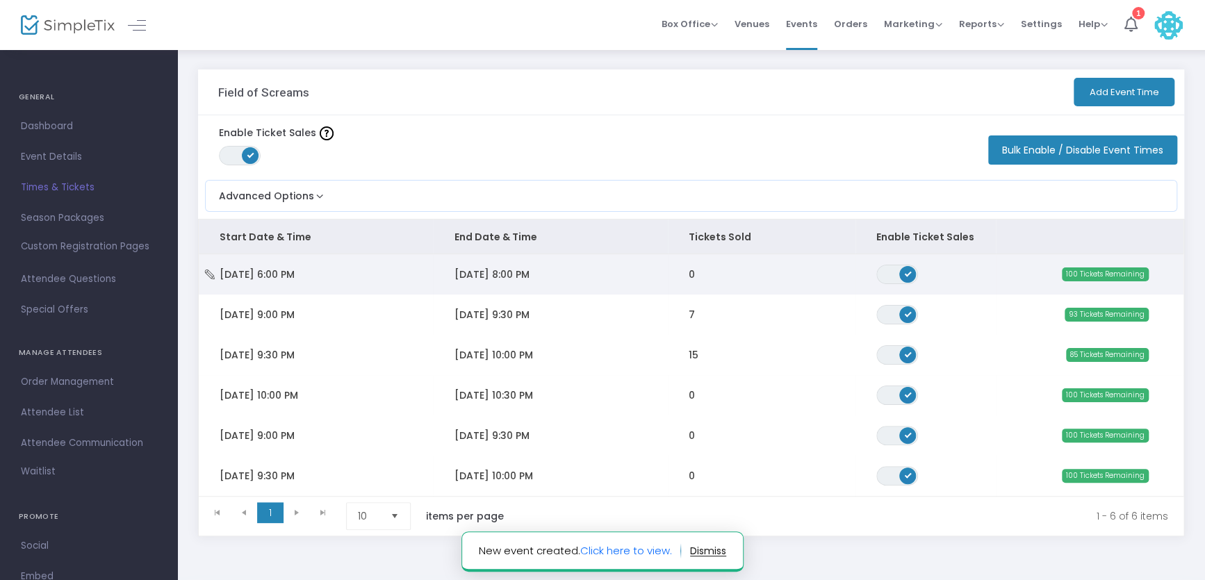
click at [525, 273] on span "9/25/2025 8:00 PM" at bounding box center [491, 275] width 75 height 14
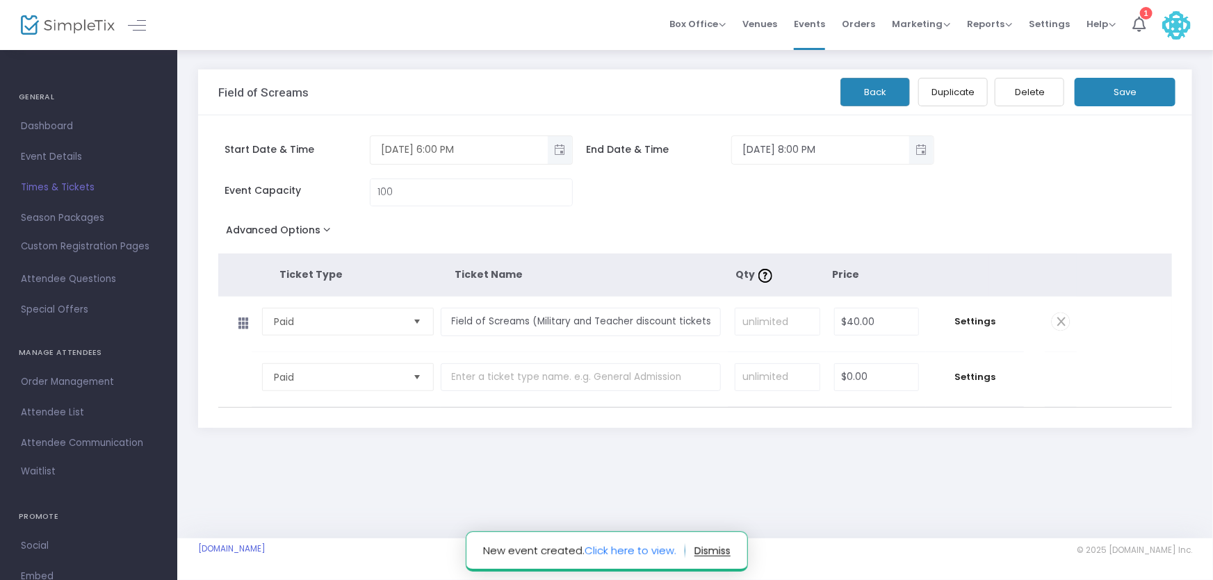
click at [563, 148] on span "Toggle popup" at bounding box center [559, 149] width 23 height 23
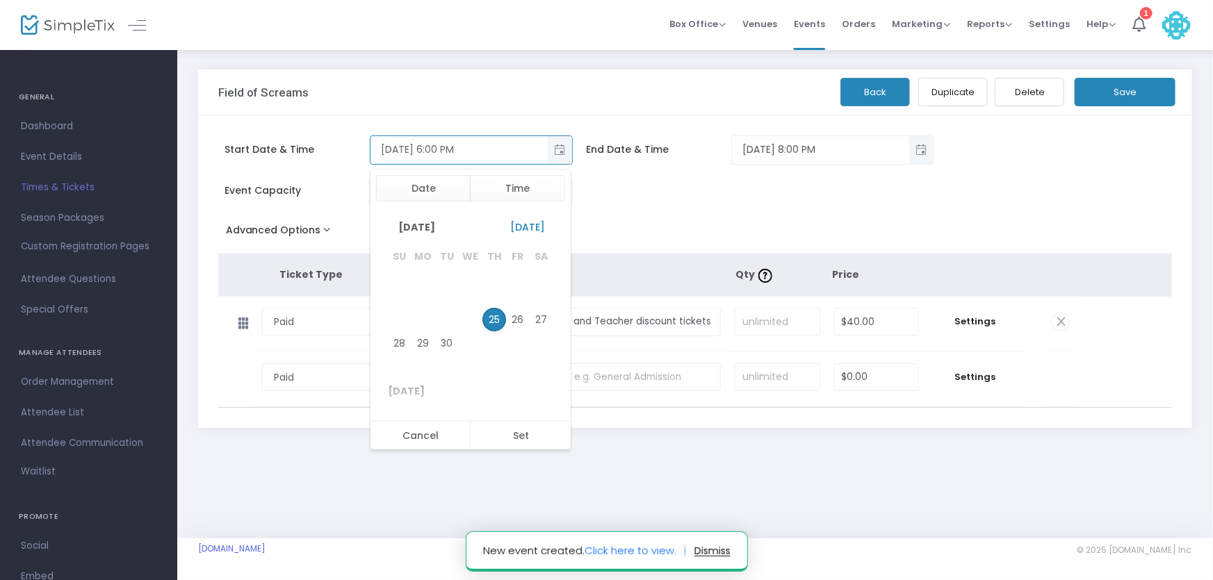
scroll to position [126, 0]
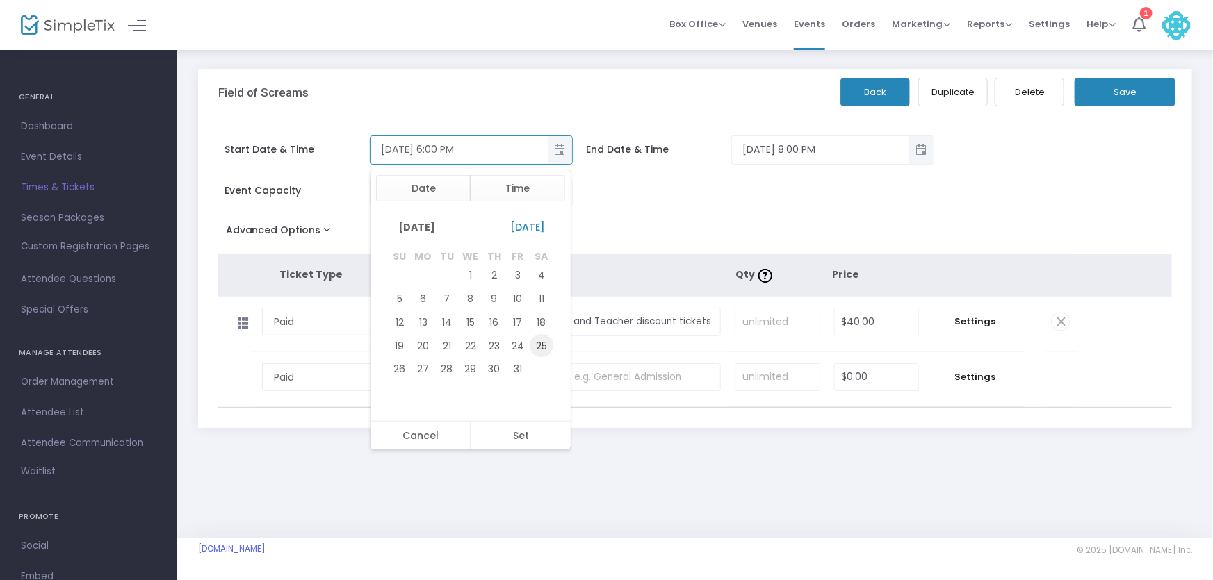
click at [539, 344] on span "25" at bounding box center [542, 346] width 24 height 24
click at [411, 329] on li "9" at bounding box center [409, 326] width 49 height 21
click at [464, 343] on li "30" at bounding box center [476, 347] width 49 height 21
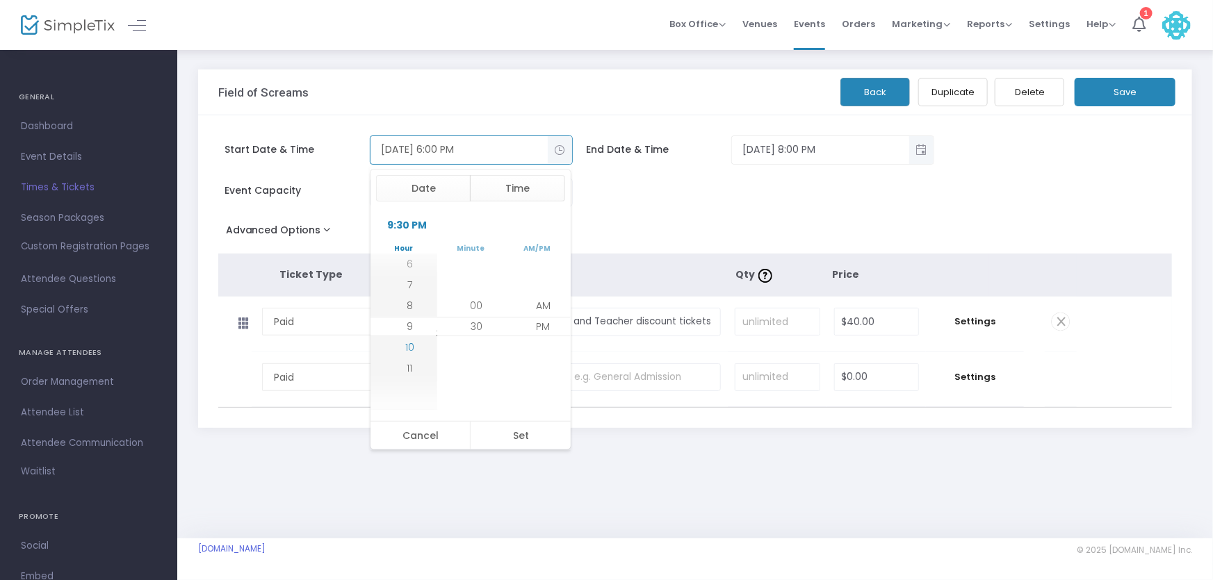
click at [407, 347] on span "10" at bounding box center [409, 348] width 9 height 14
click at [477, 306] on span "00" at bounding box center [476, 306] width 13 height 14
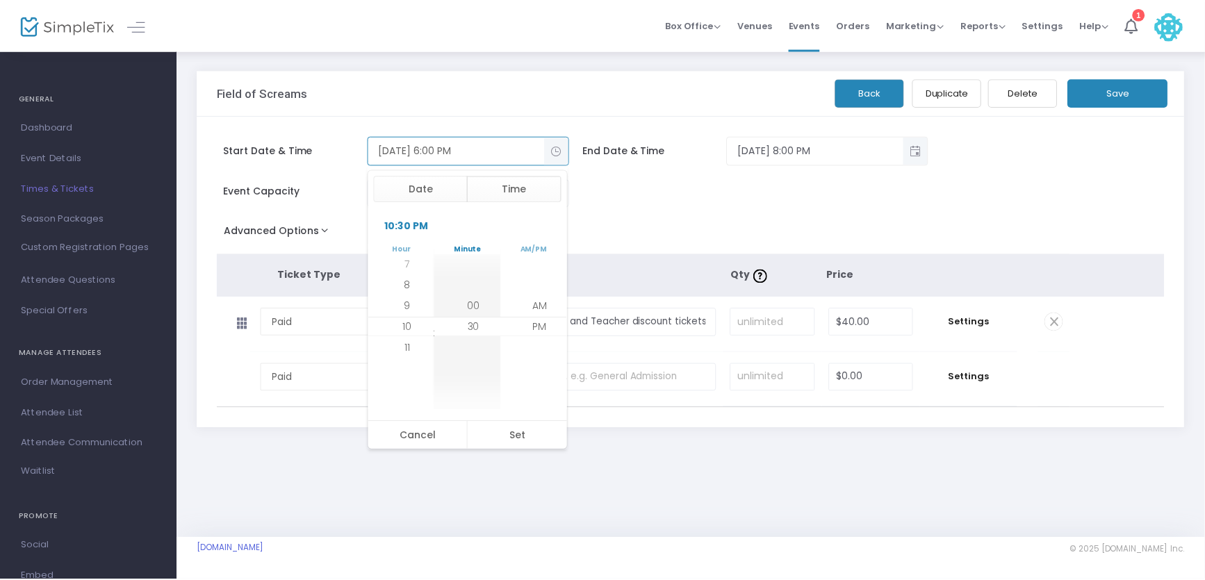
scroll to position [0, 0]
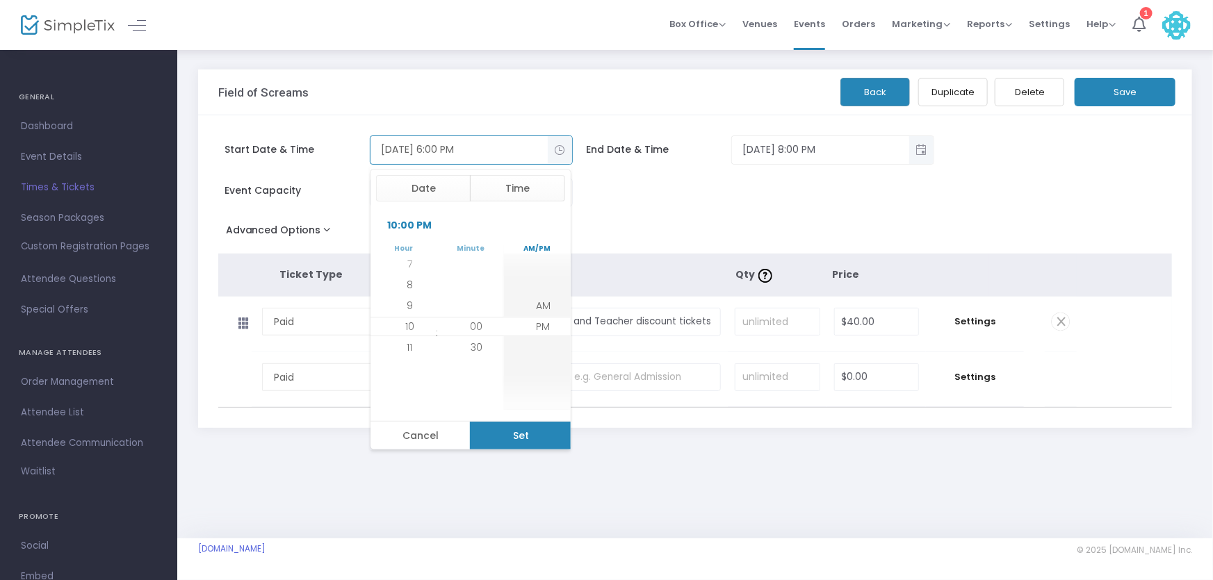
click at [517, 435] on button "Set" at bounding box center [520, 436] width 101 height 28
type input "10/25/2025 10:00 PM"
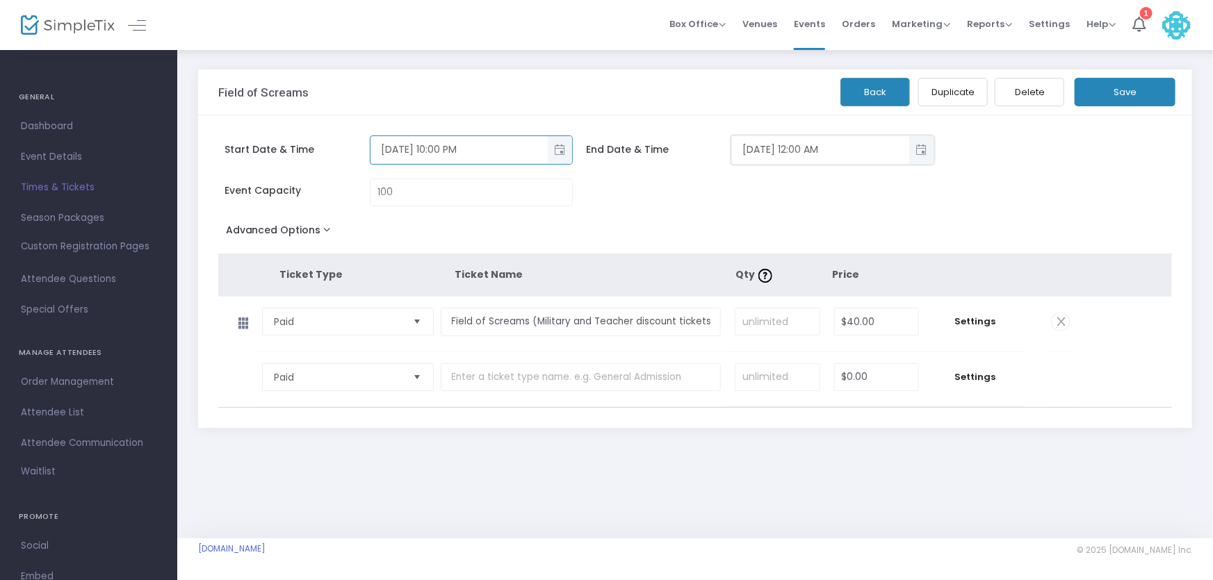
click at [876, 146] on input "10/26/2025 12:00 AM" at bounding box center [820, 149] width 177 height 23
click at [925, 146] on span "Toggle popup" at bounding box center [921, 149] width 23 height 23
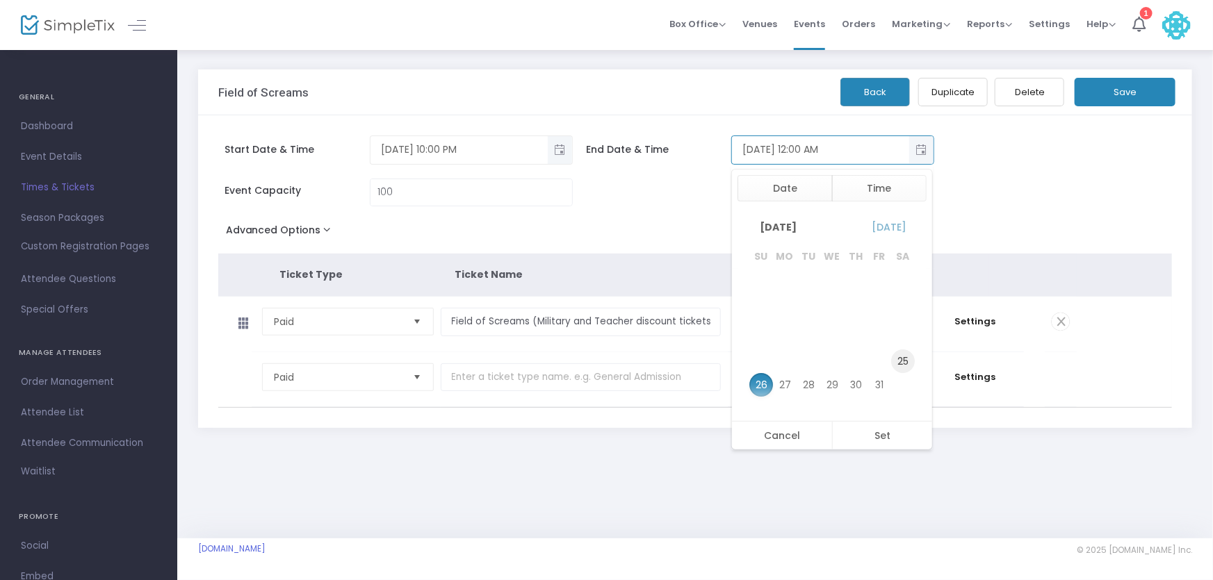
click at [893, 359] on span "25" at bounding box center [903, 362] width 24 height 24
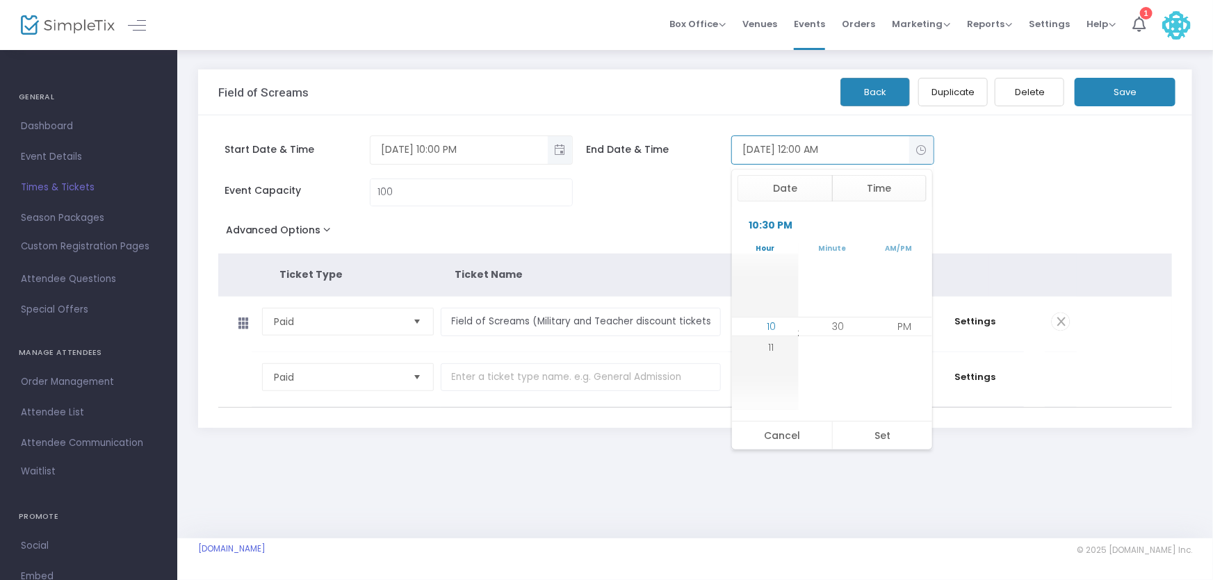
click at [776, 325] on li "10" at bounding box center [771, 326] width 49 height 21
click at [840, 323] on li "30" at bounding box center [838, 326] width 49 height 21
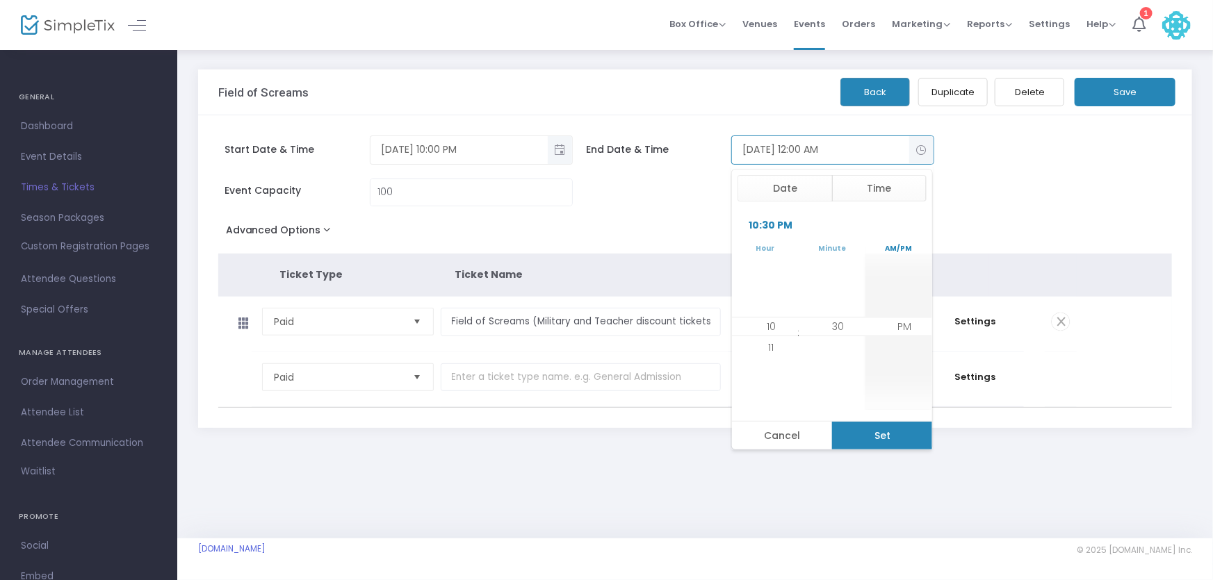
click at [890, 432] on button "Set" at bounding box center [882, 436] width 101 height 28
type input "10/25/2025 10:30 PM"
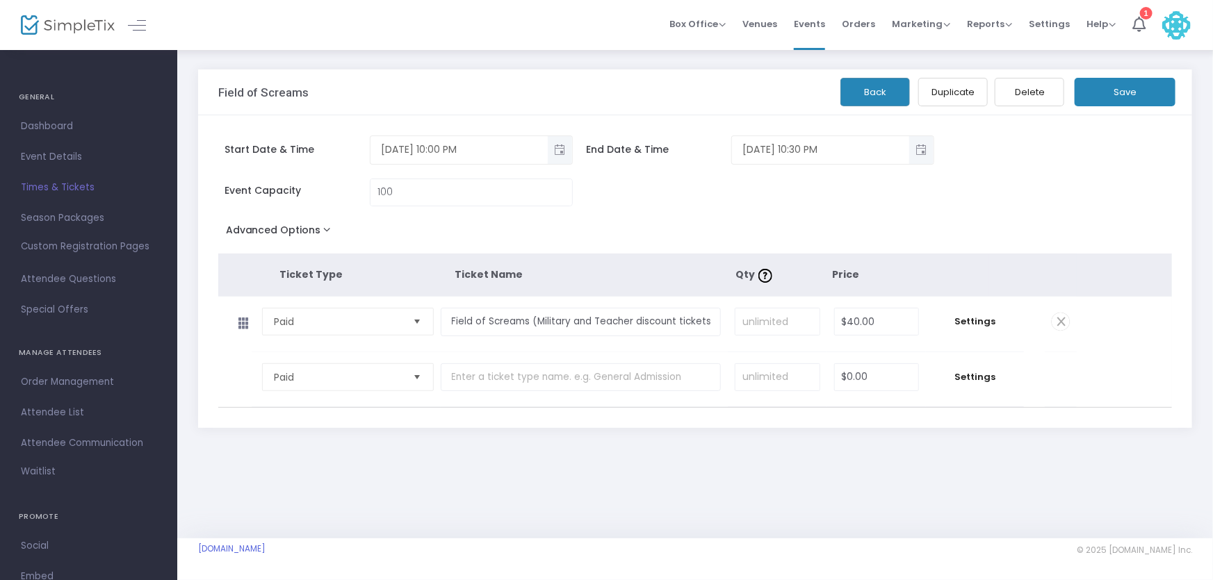
click at [1135, 97] on button "Save" at bounding box center [1124, 92] width 101 height 28
click at [890, 92] on button "Back" at bounding box center [875, 92] width 70 height 28
